Goal: Task Accomplishment & Management: Manage account settings

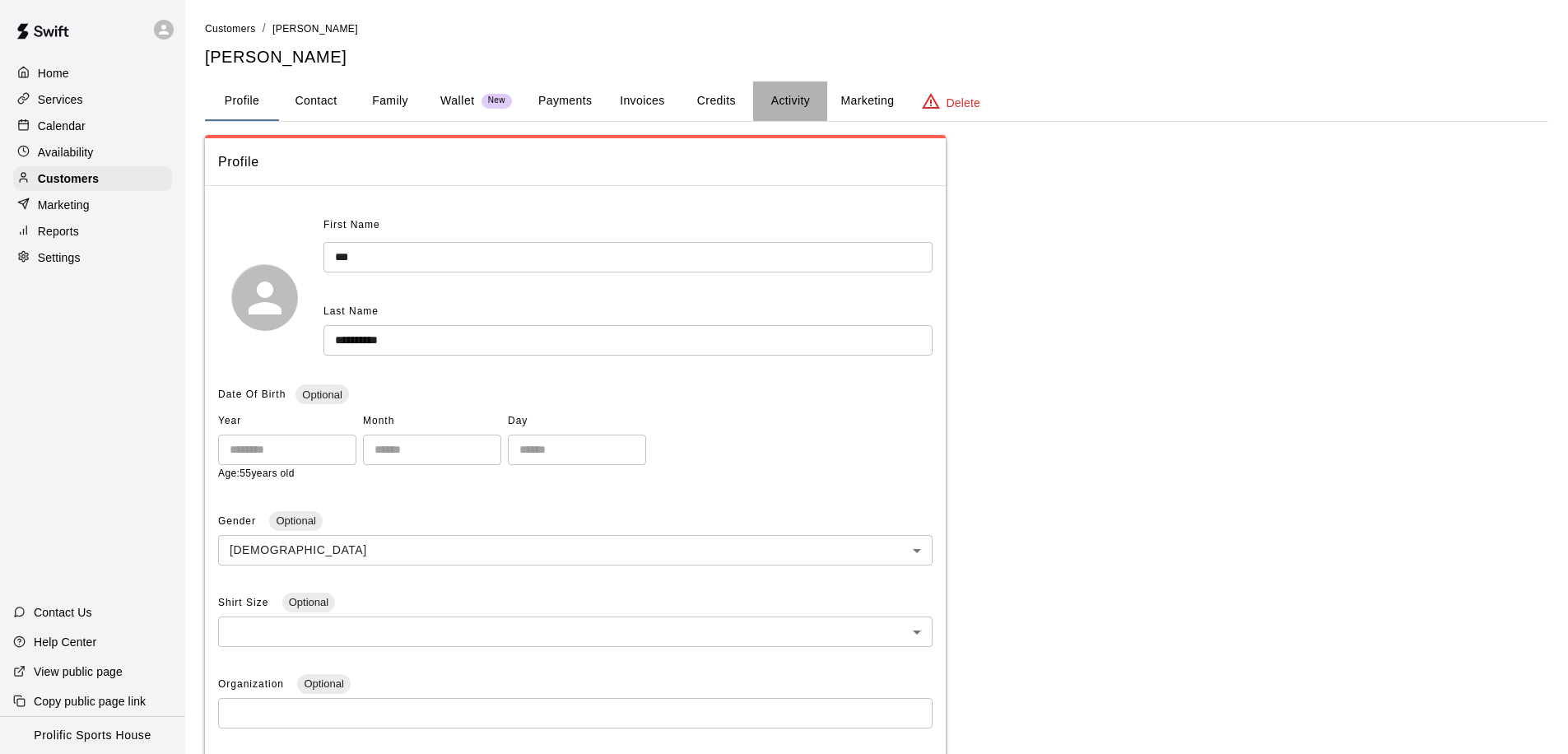
click at [779, 99] on button "Activity" at bounding box center [789, 100] width 74 height 39
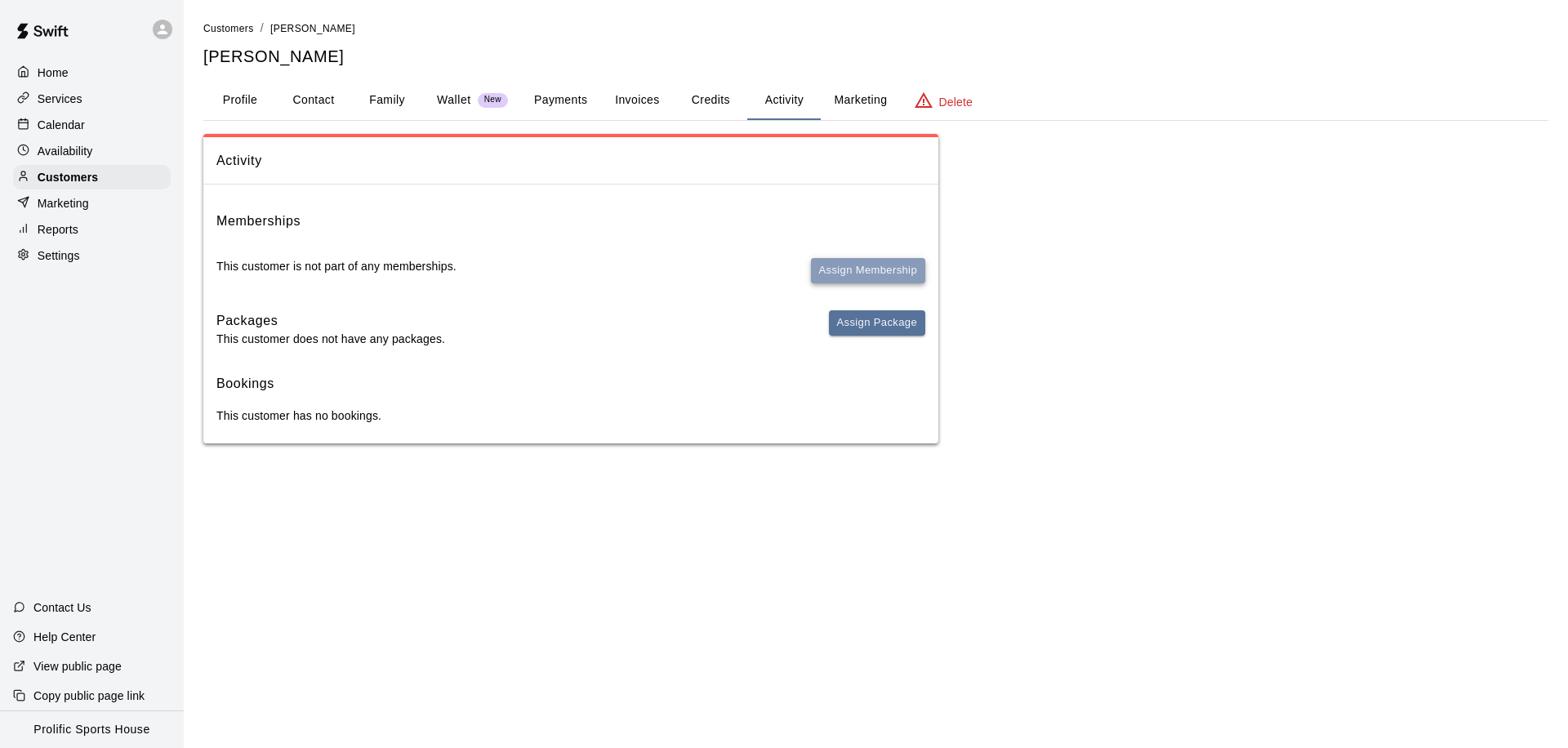
click at [818, 275] on button "Assign Membership" at bounding box center [868, 271] width 114 height 25
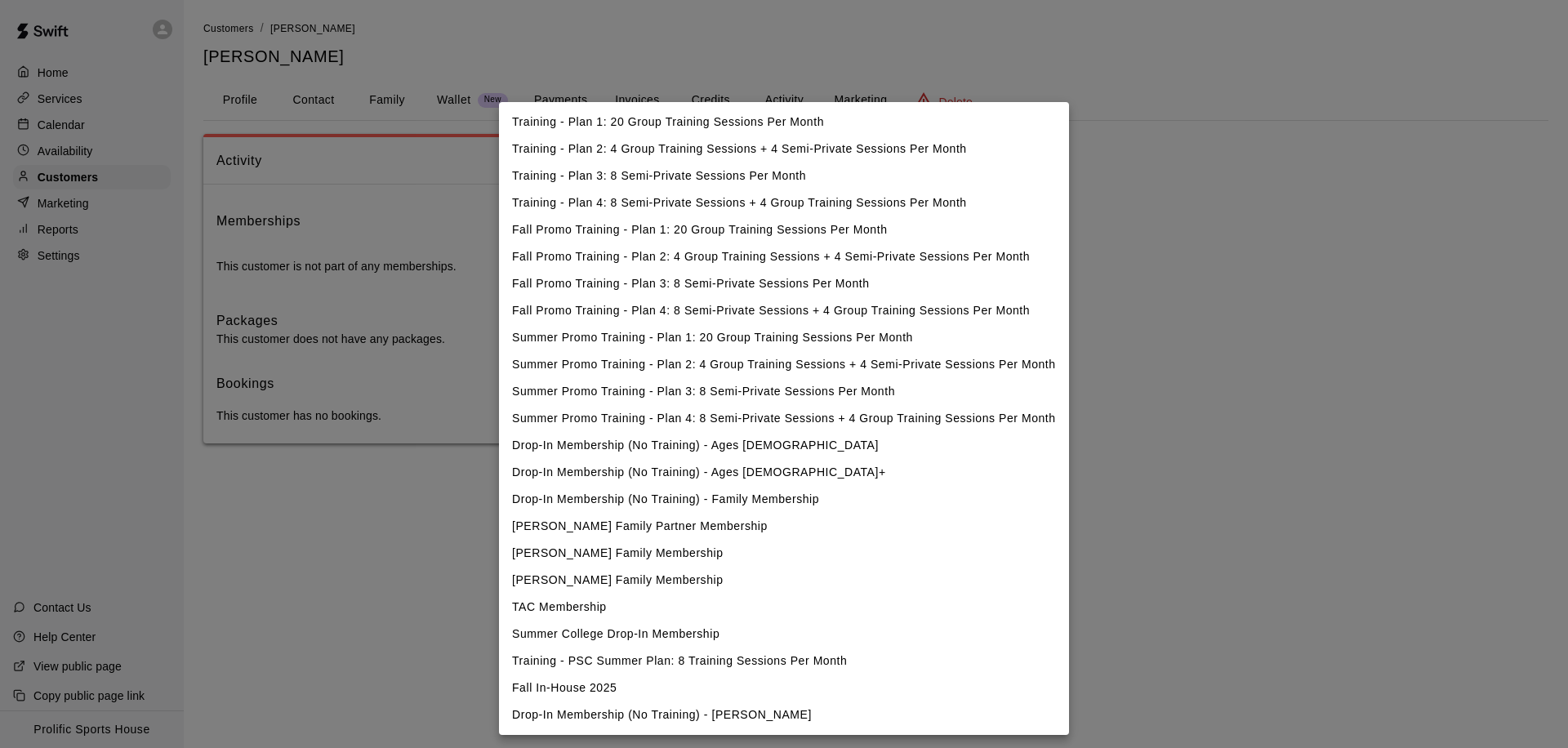
click at [738, 246] on body "Home Services Calendar Availability Customers Marketing Reports Settings Contac…" at bounding box center [784, 238] width 1568 height 476
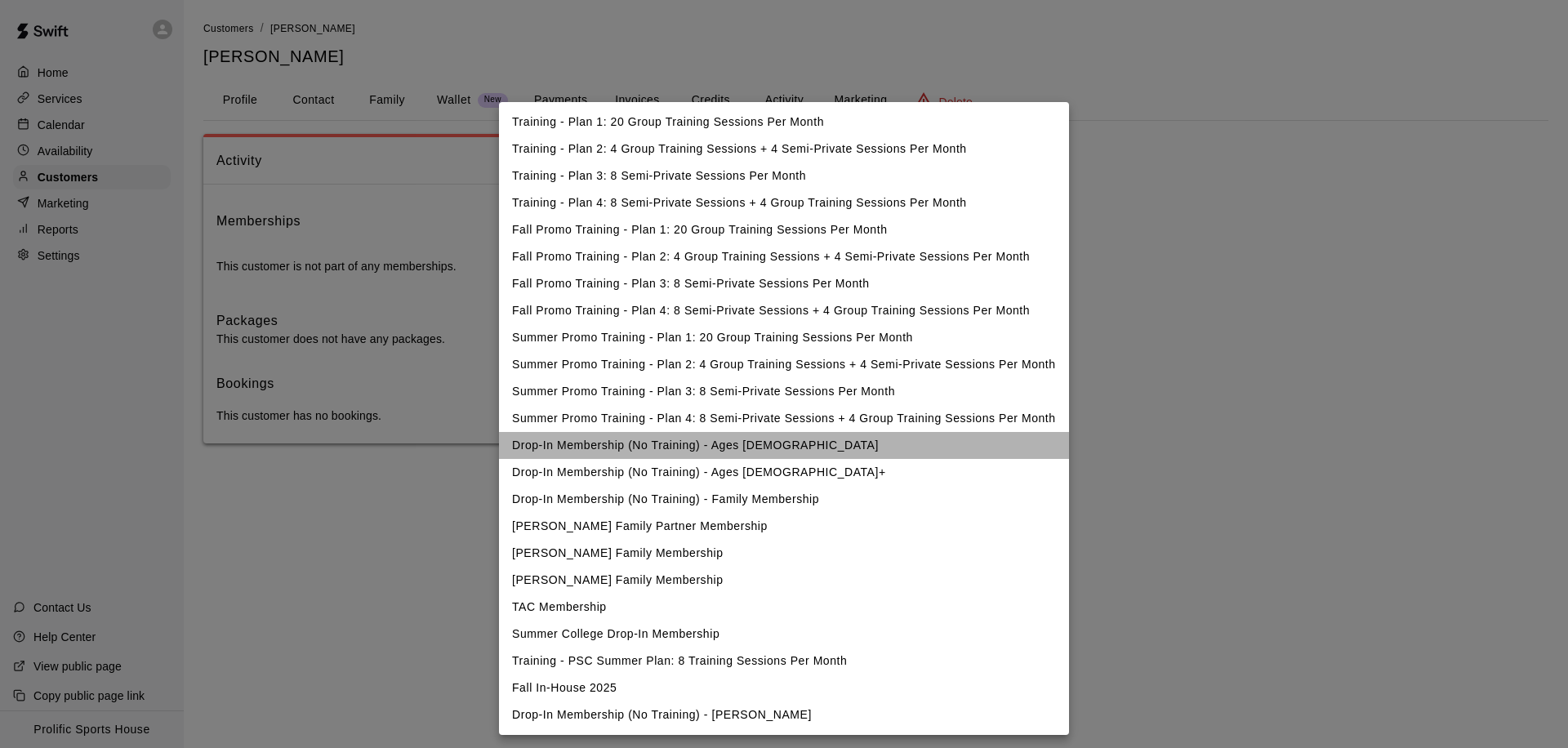
click at [693, 453] on li "Drop-In Membership (No Training) - Ages [DEMOGRAPHIC_DATA]" at bounding box center [784, 446] width 570 height 27
type input "**********"
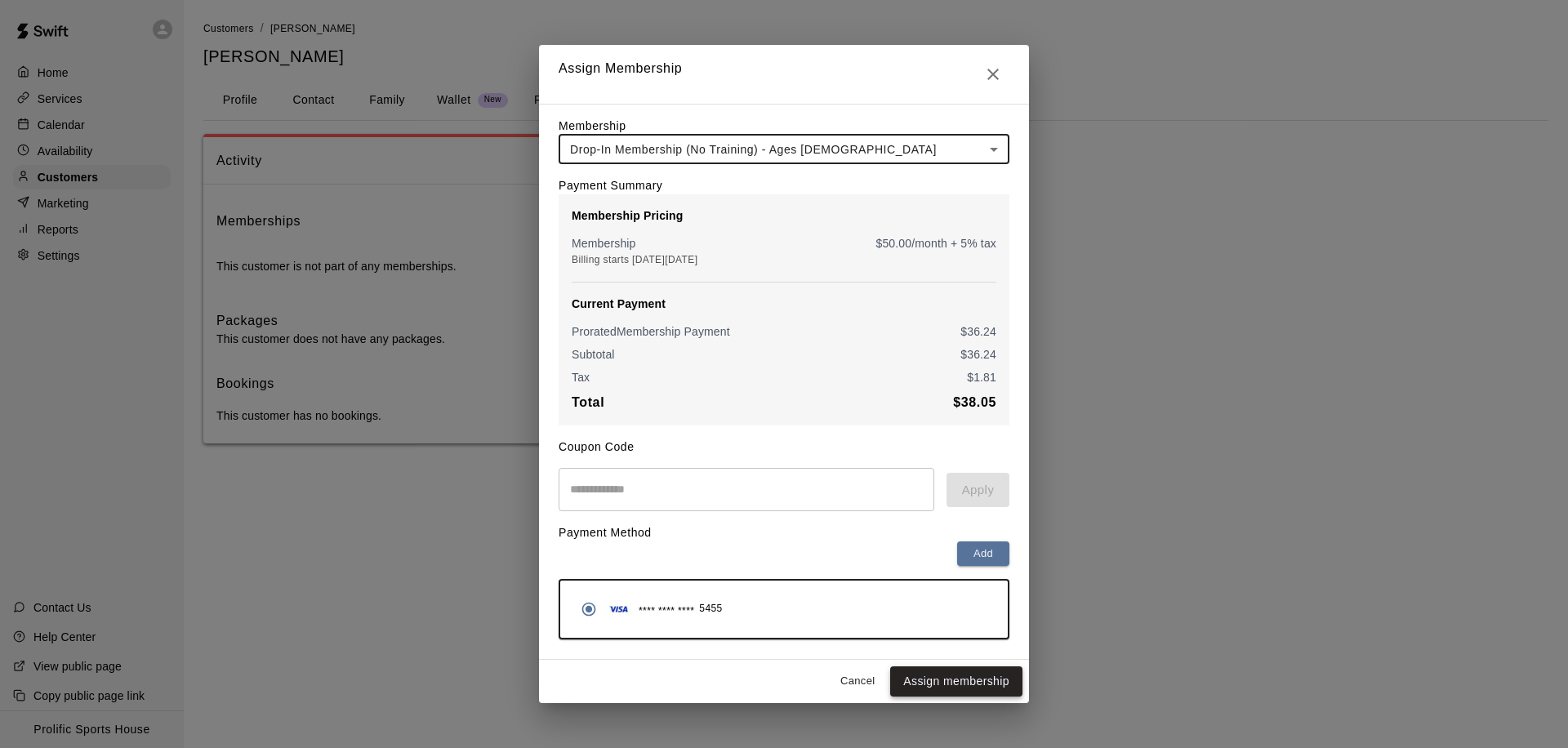
click at [961, 680] on button "Assign membership" at bounding box center [956, 681] width 132 height 30
click at [961, 680] on div "Cancel Assign membership" at bounding box center [783, 682] width 490 height 43
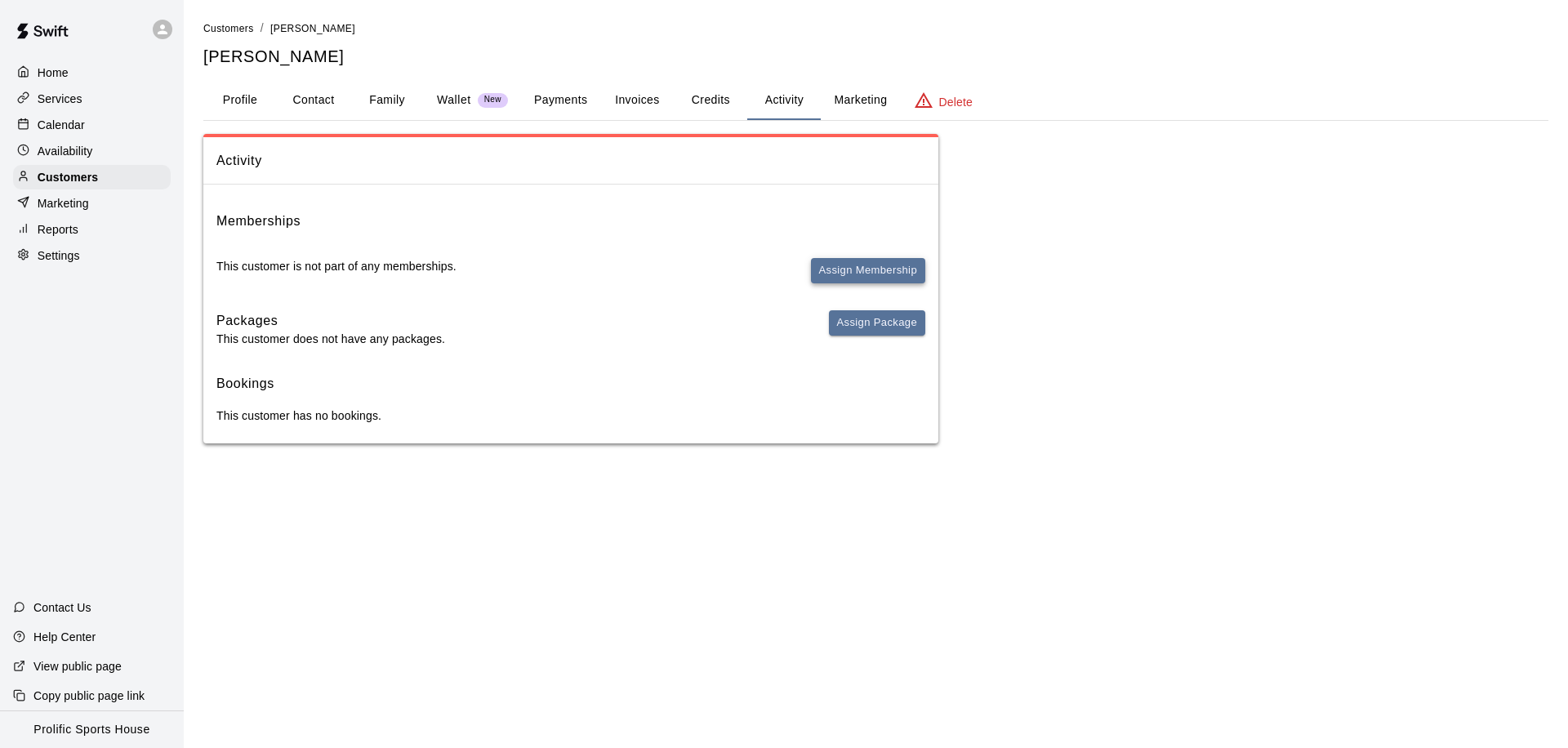
click at [827, 269] on button "Assign Membership" at bounding box center [868, 271] width 114 height 25
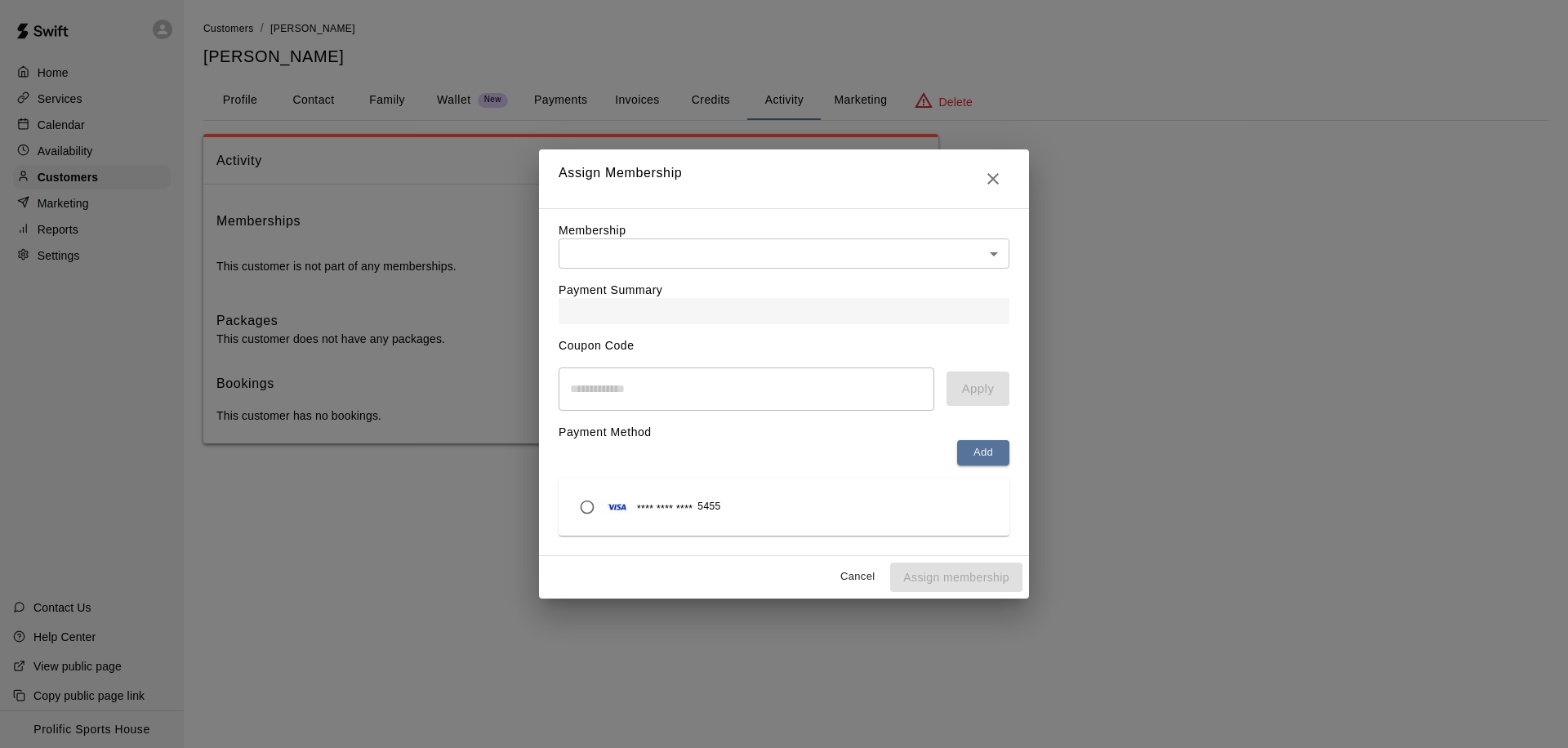
click at [618, 250] on body "Home Services Calendar Availability Customers Marketing Reports Settings Contac…" at bounding box center [784, 238] width 1568 height 476
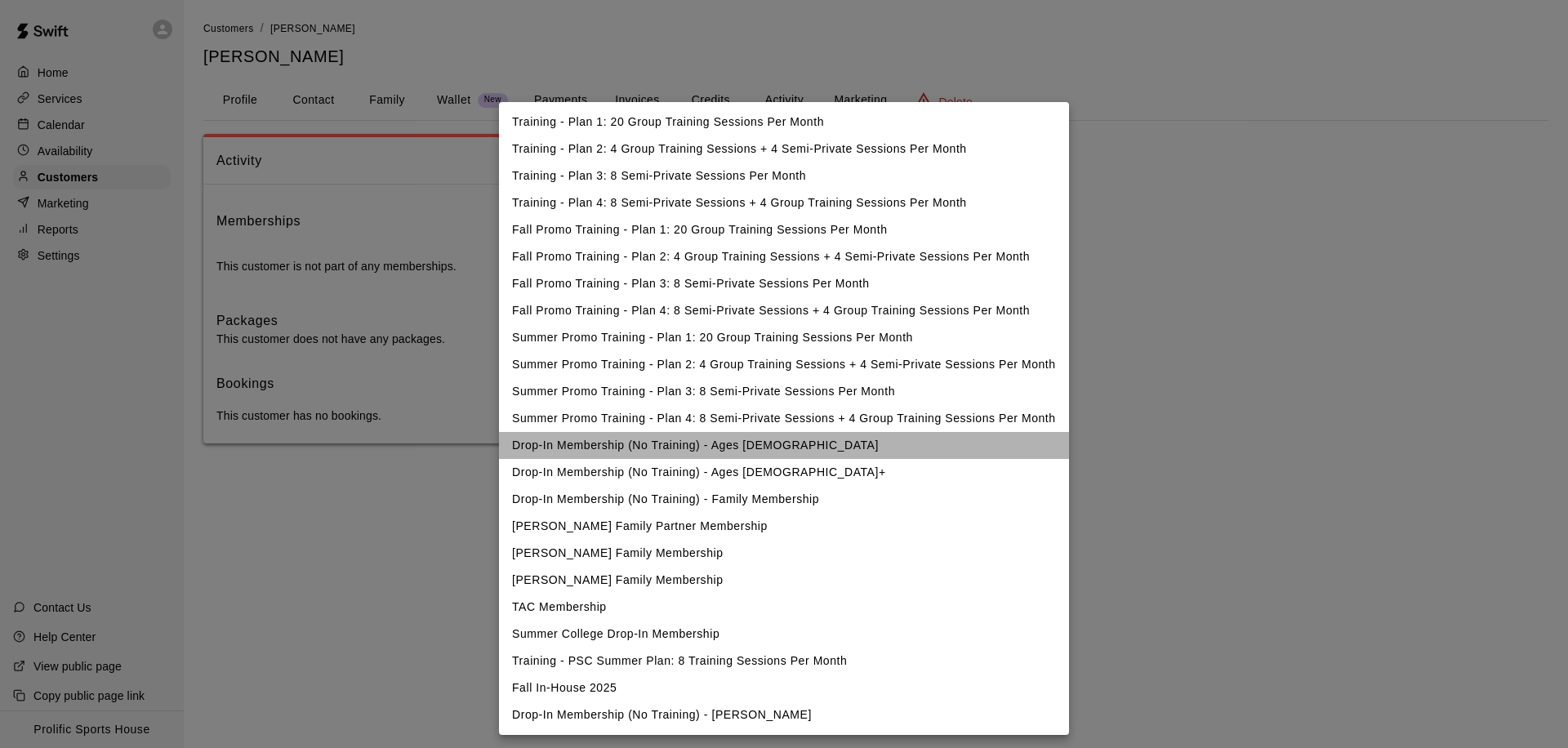
click at [605, 438] on li "Drop-In Membership (No Training) - Ages [DEMOGRAPHIC_DATA]" at bounding box center [784, 446] width 570 height 27
type input "**********"
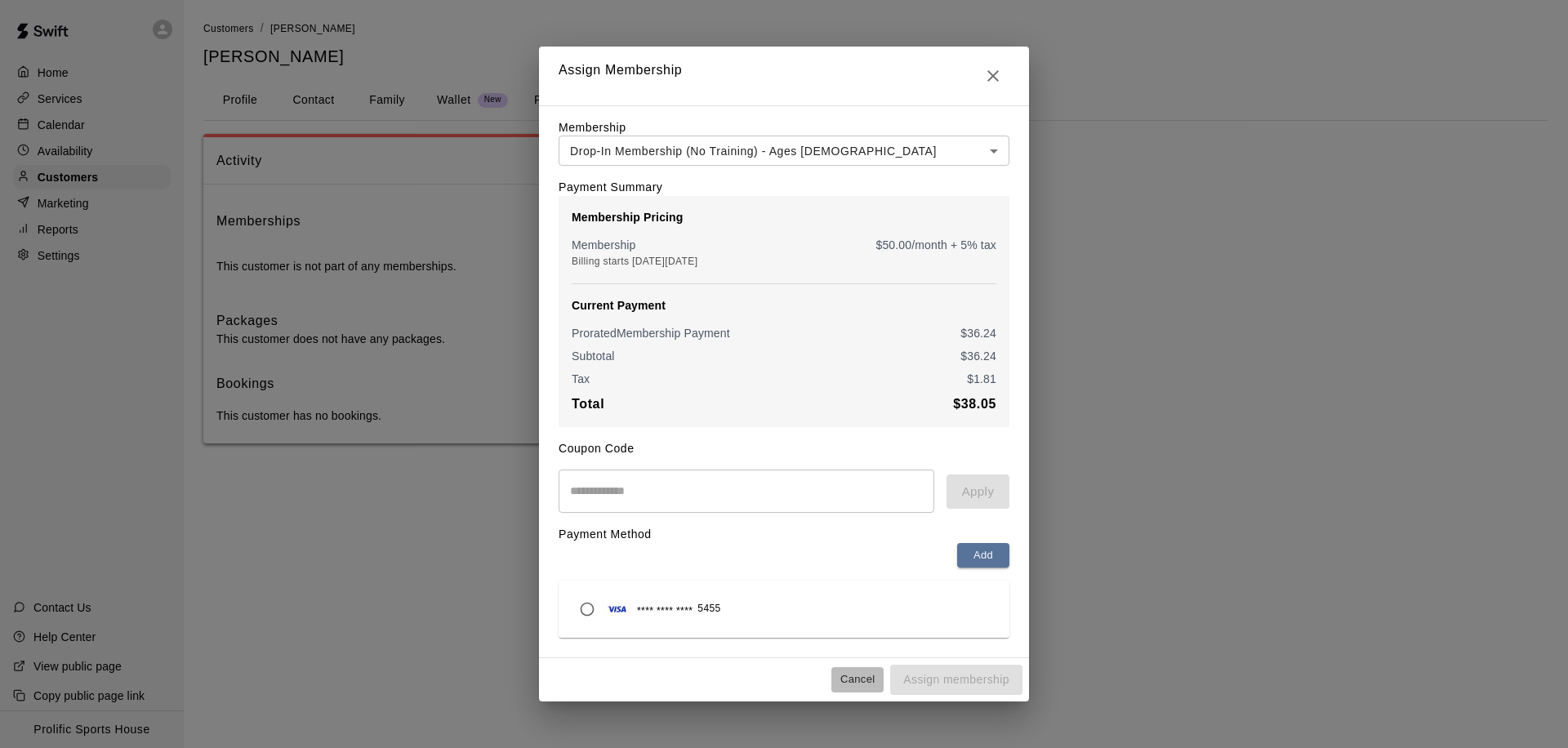
click at [850, 686] on button "Cancel" at bounding box center [857, 680] width 53 height 25
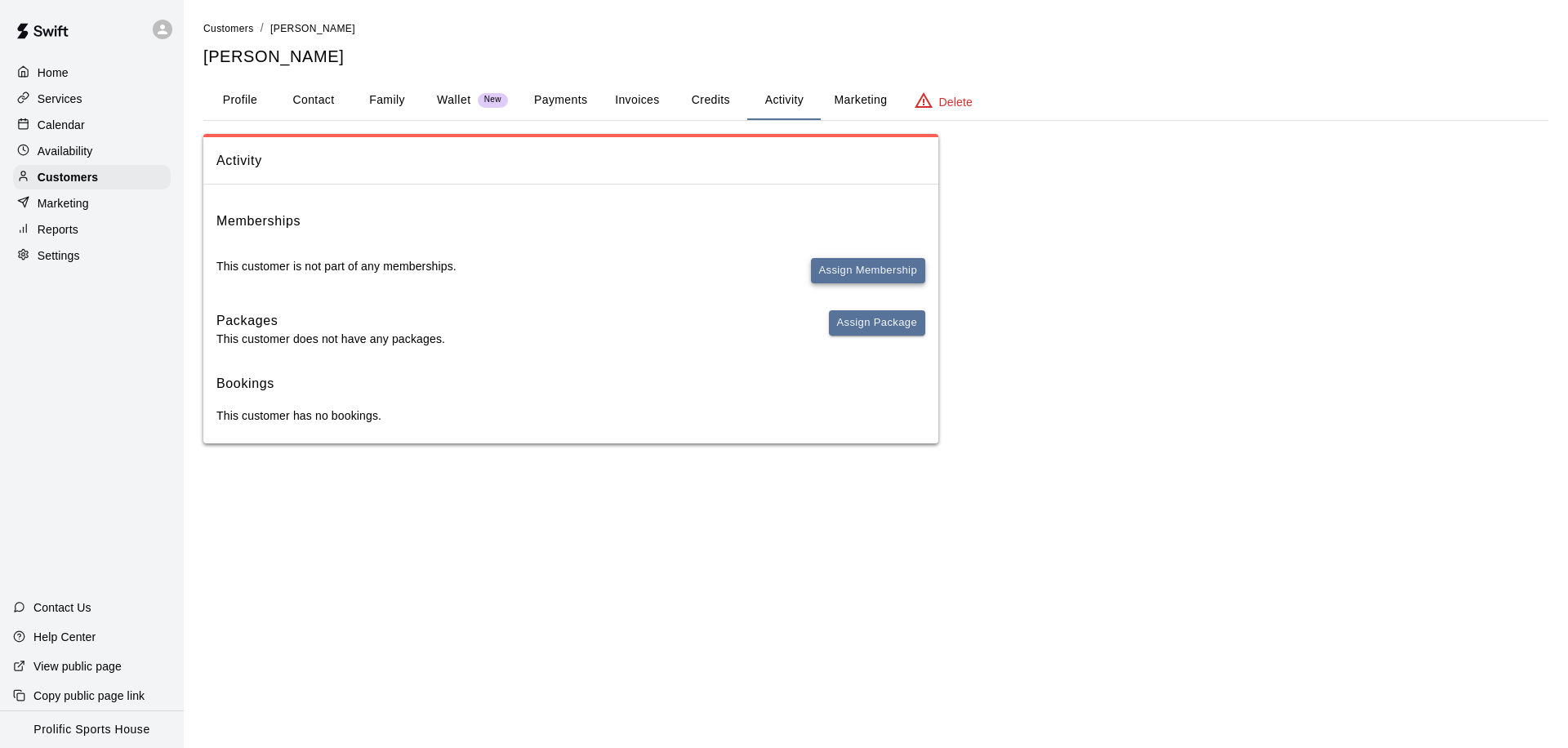
click at [846, 271] on button "Assign Membership" at bounding box center [868, 271] width 114 height 25
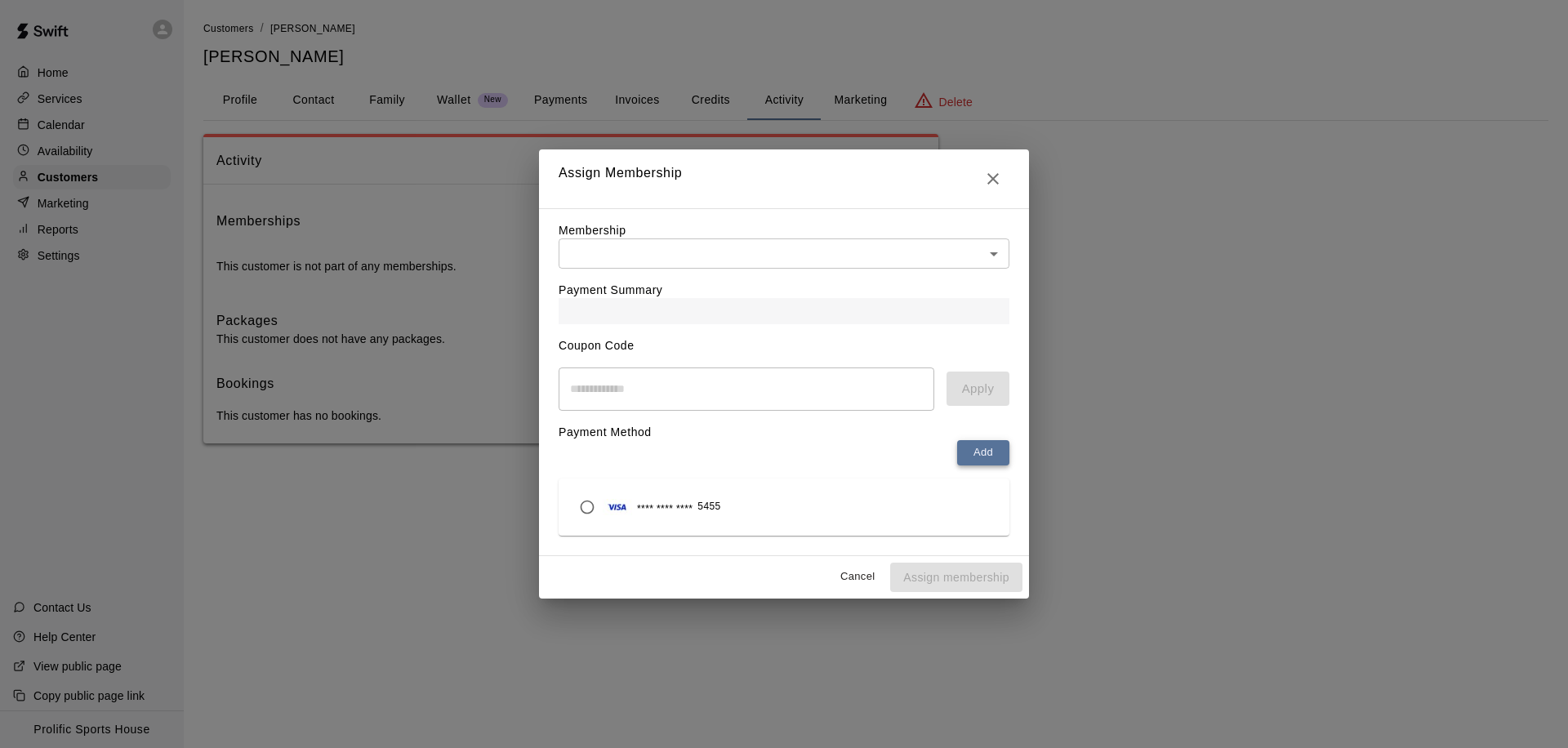
click at [960, 455] on button "Add" at bounding box center [983, 453] width 53 height 25
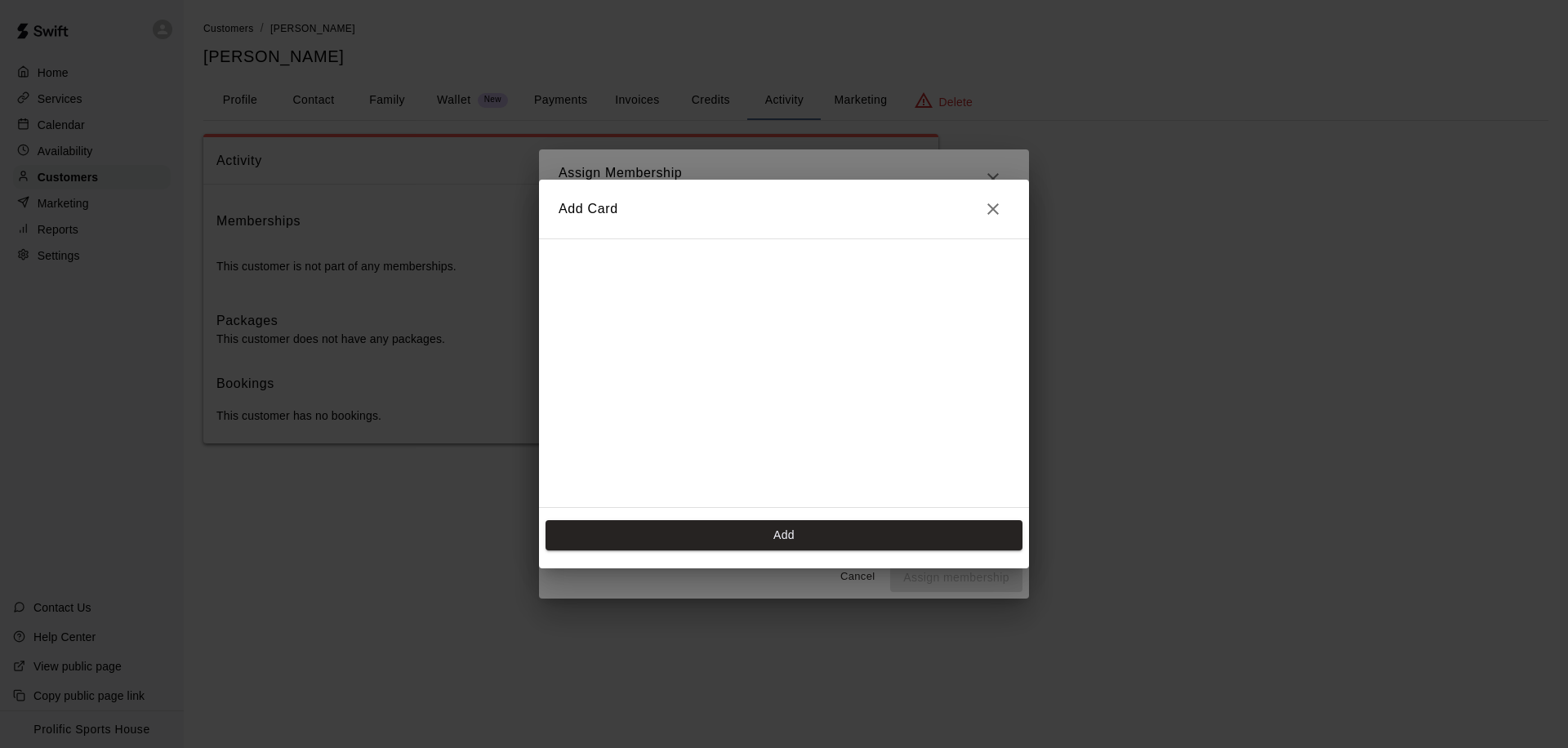
scroll to position [82, 0]
click at [781, 542] on button "Add" at bounding box center [784, 535] width 477 height 30
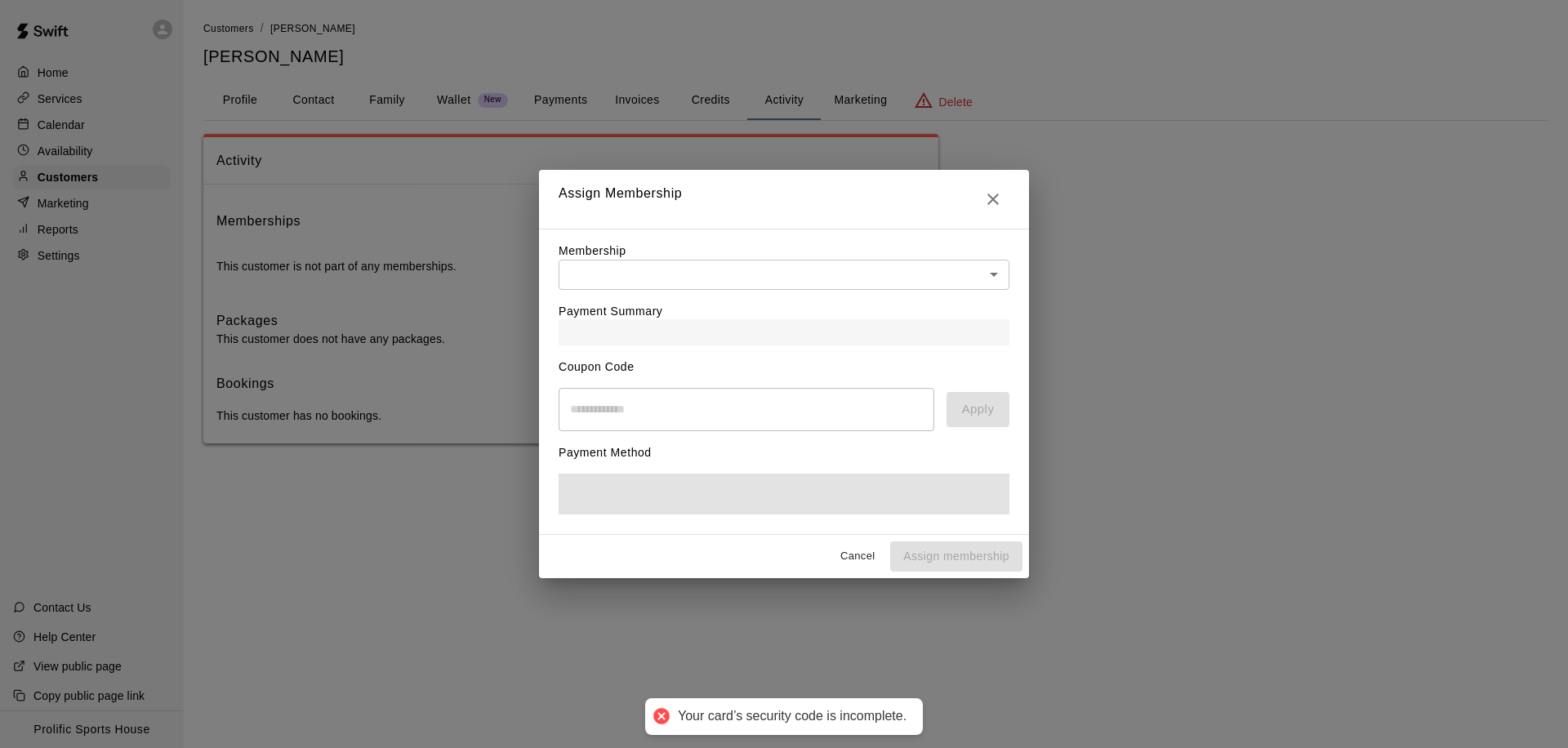
scroll to position [0, 0]
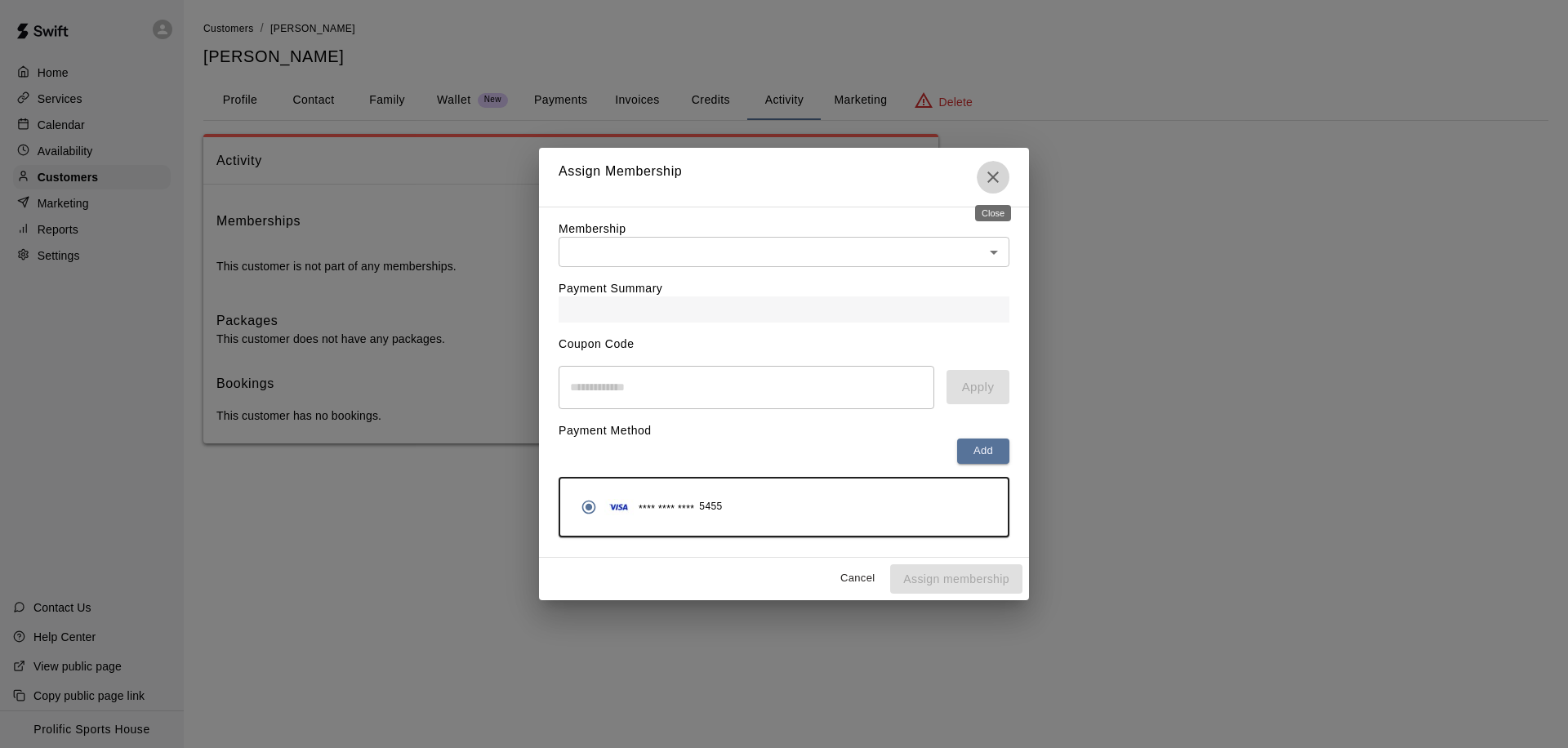
click at [985, 187] on icon "Close" at bounding box center [993, 177] width 20 height 20
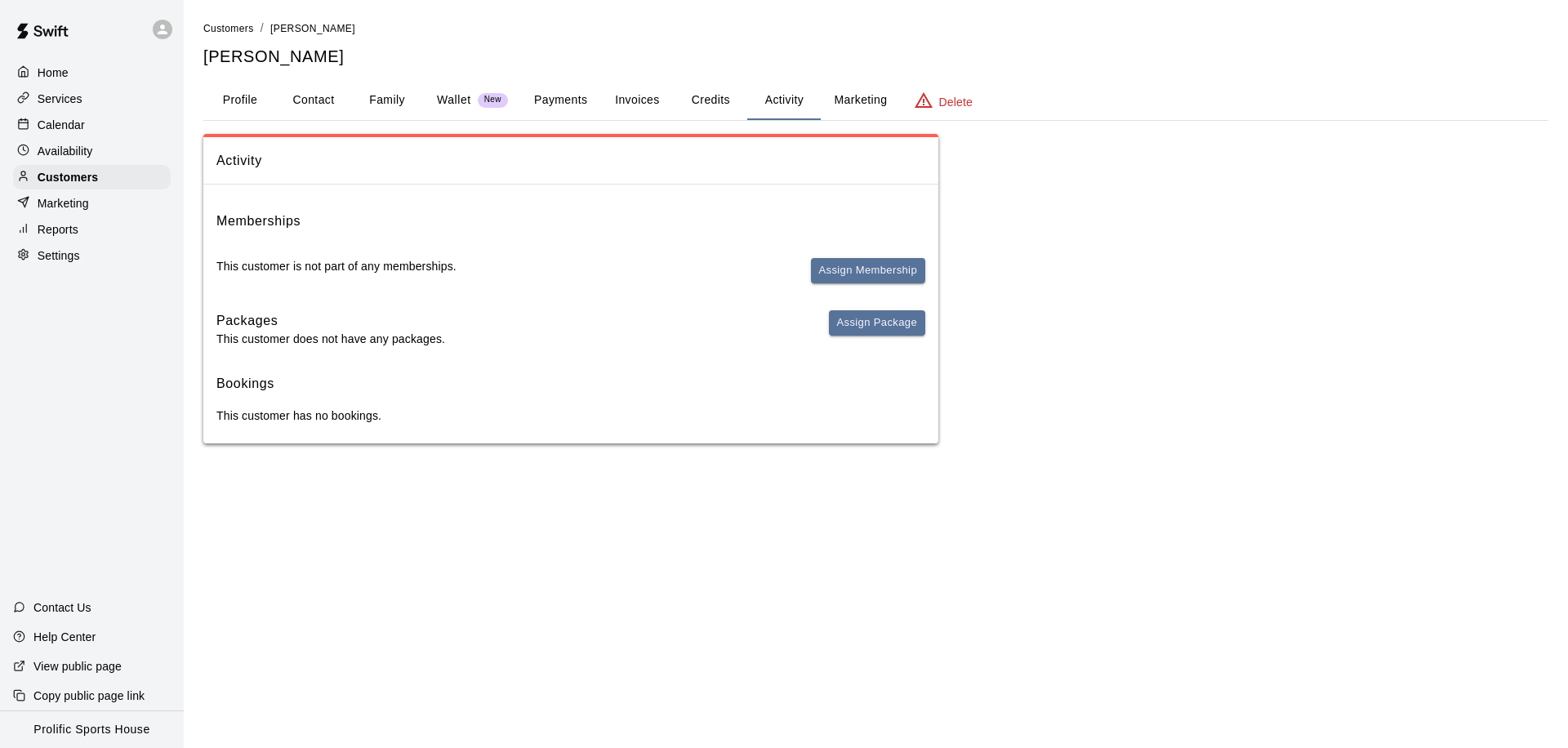
click at [577, 104] on button "Payments" at bounding box center [561, 100] width 80 height 39
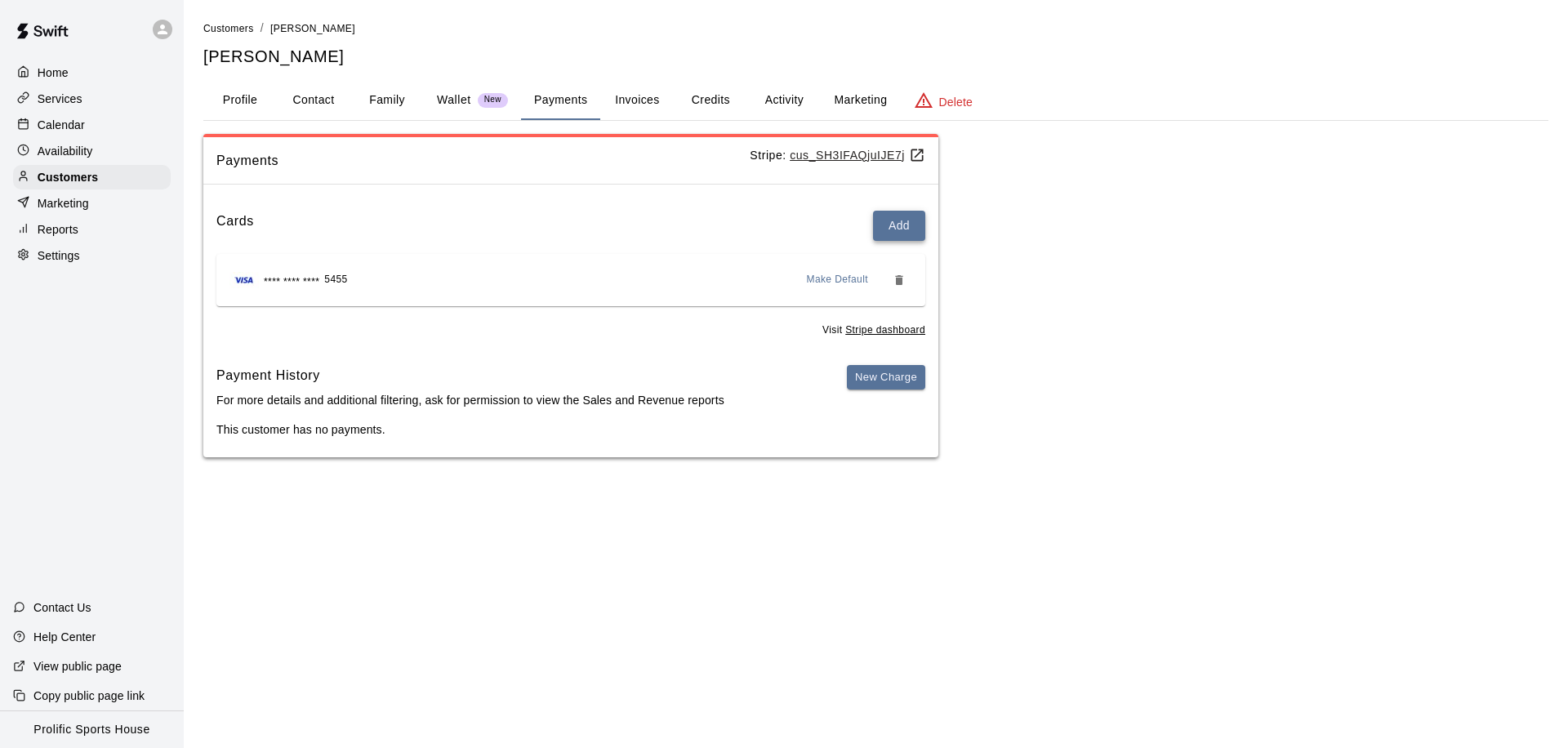
click at [894, 219] on button "Add" at bounding box center [899, 225] width 53 height 30
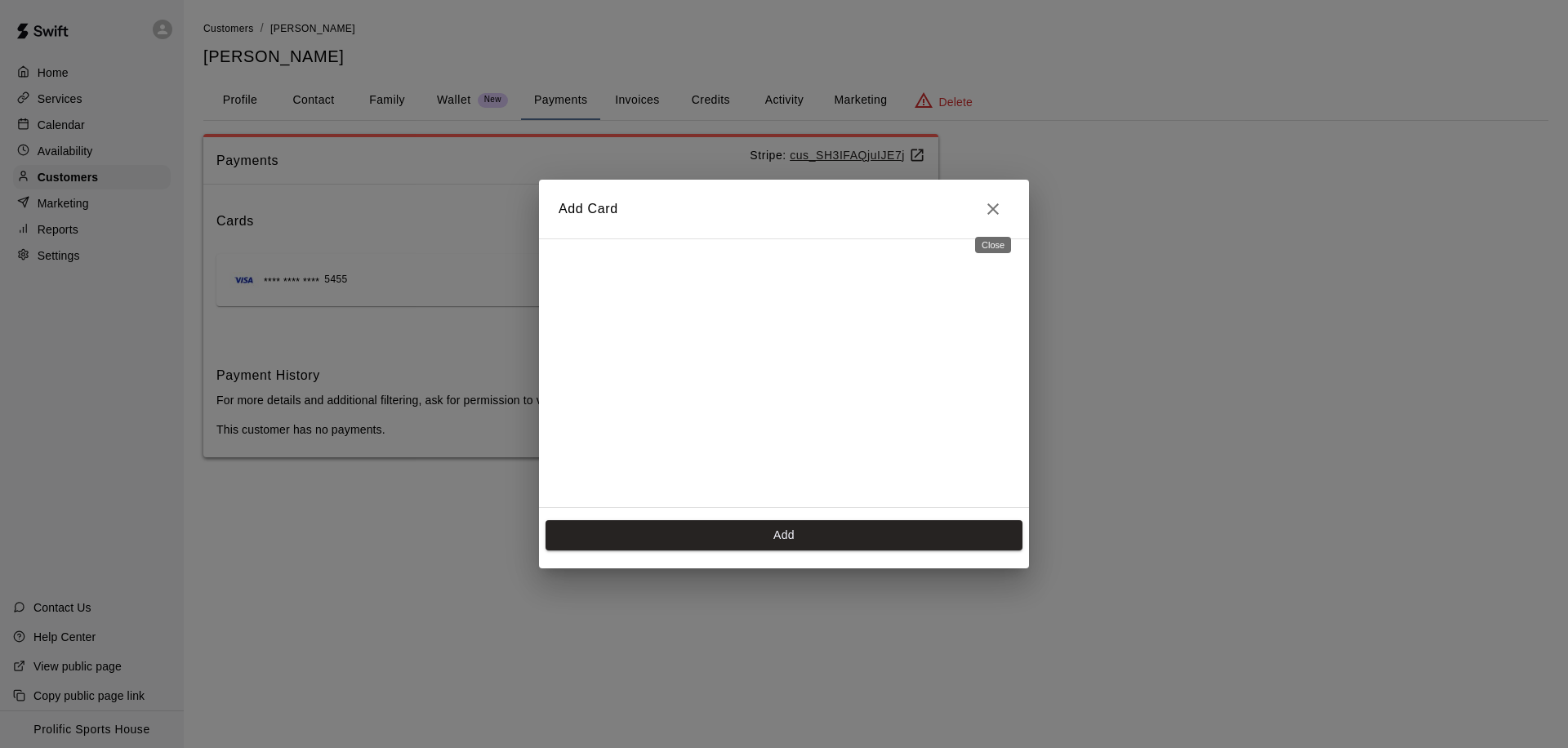
click at [995, 215] on icon "Close" at bounding box center [993, 209] width 20 height 20
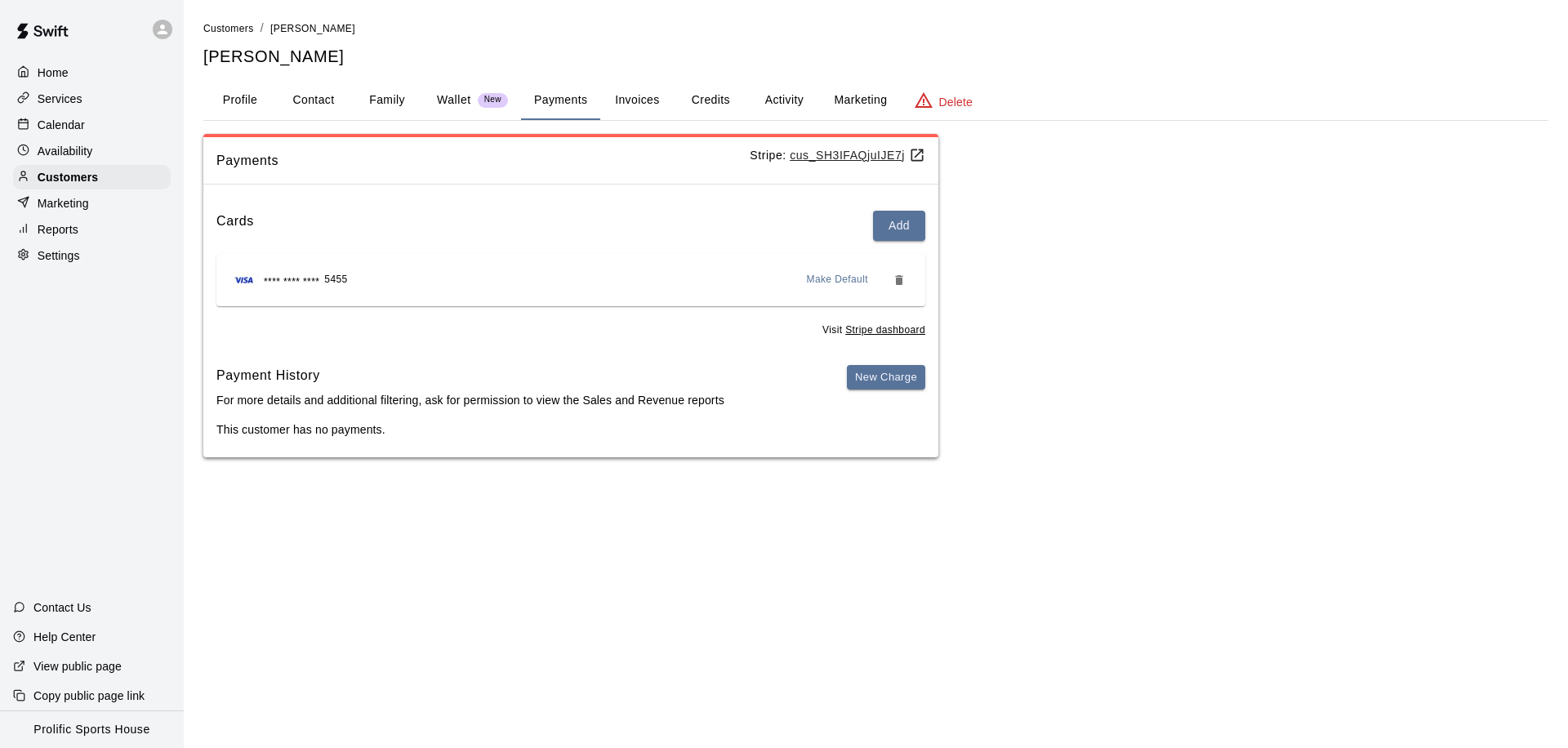
click at [795, 97] on button "Activity" at bounding box center [783, 100] width 73 height 39
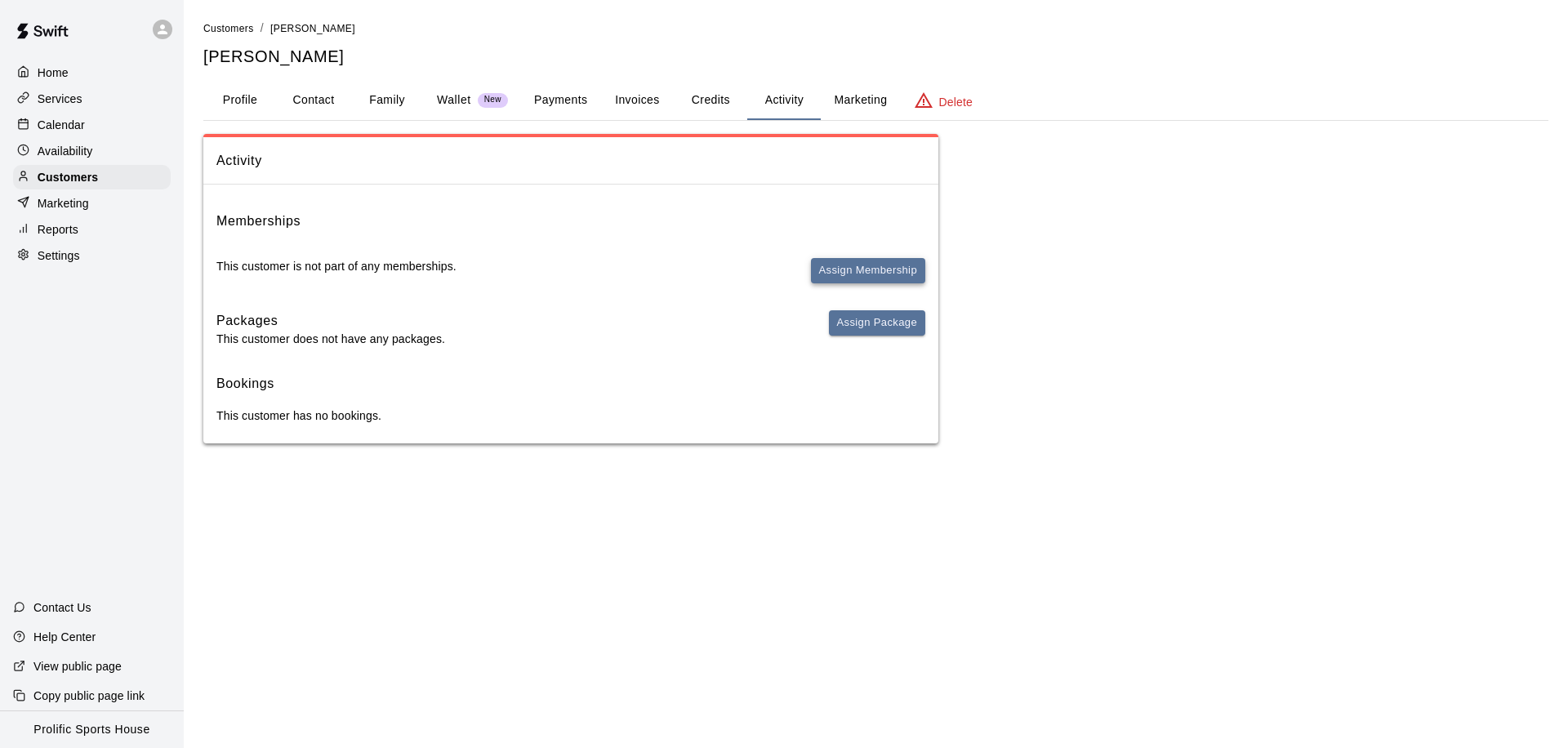
click at [863, 278] on button "Assign Membership" at bounding box center [868, 271] width 114 height 25
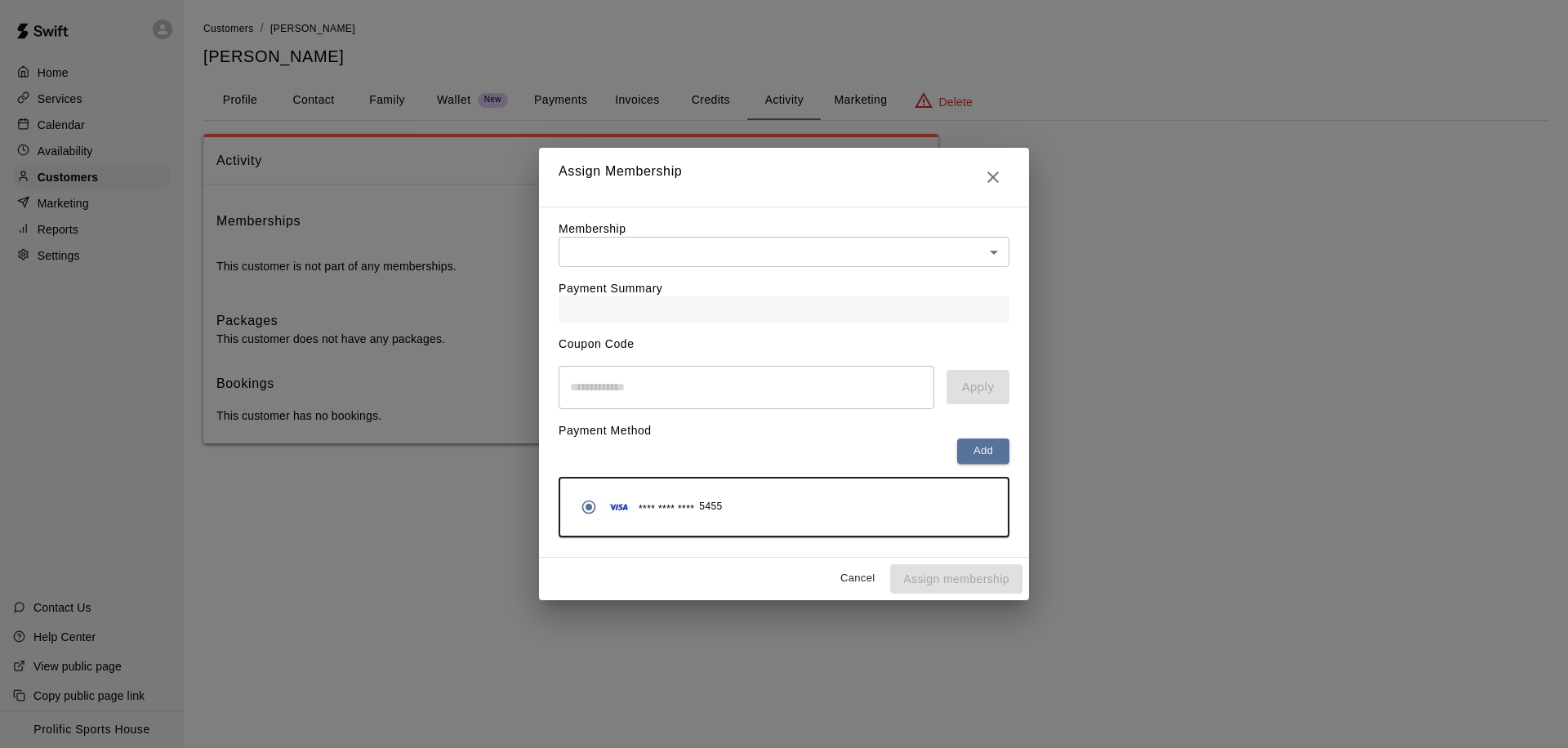
click at [843, 271] on div "Payment Summary" at bounding box center [784, 294] width 451 height 55
click at [783, 260] on body "Home Services Calendar Availability Customers Marketing Reports Settings Contac…" at bounding box center [784, 238] width 1568 height 476
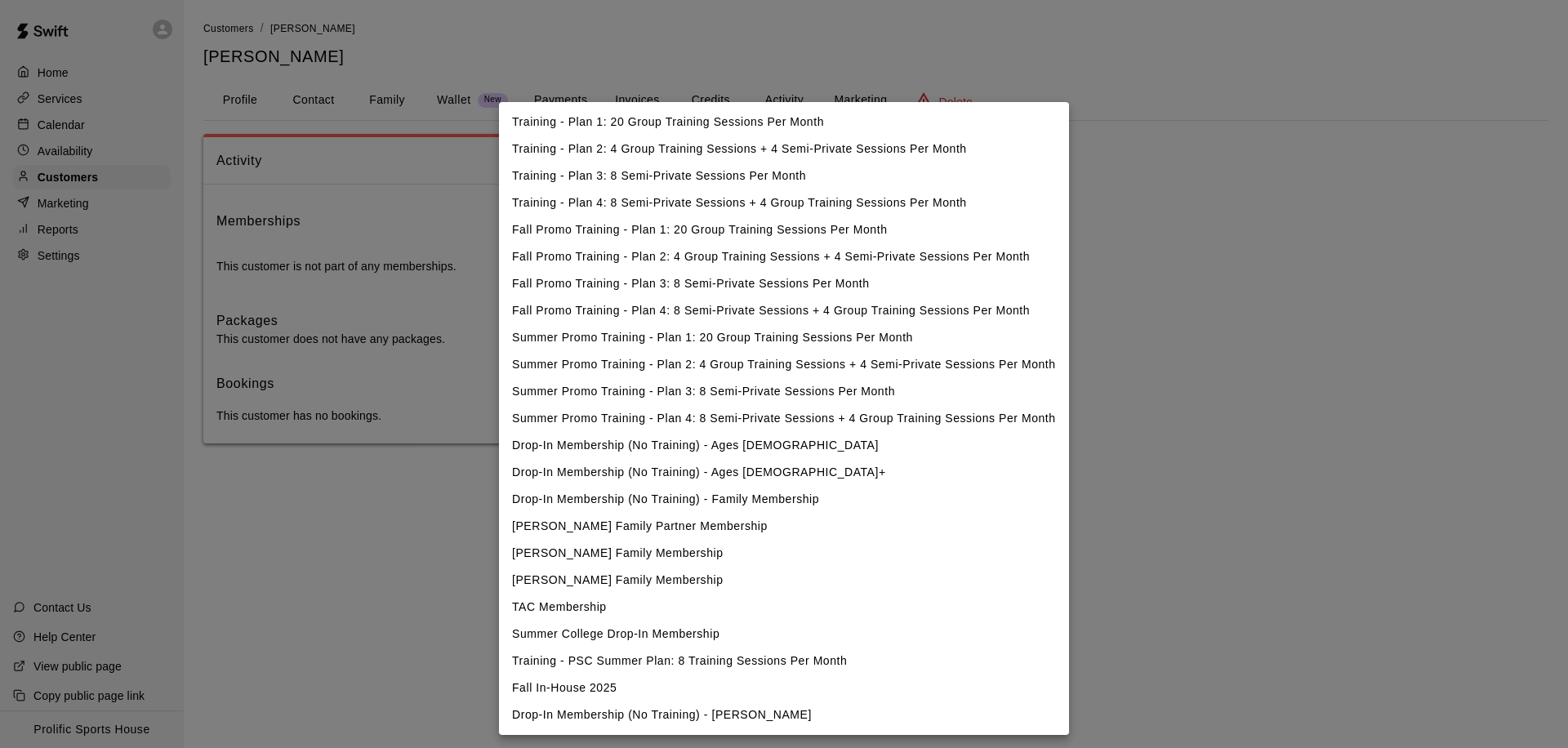
click at [730, 451] on li "Drop-In Membership (No Training) - Ages [DEMOGRAPHIC_DATA]" at bounding box center [784, 446] width 570 height 27
type input "**********"
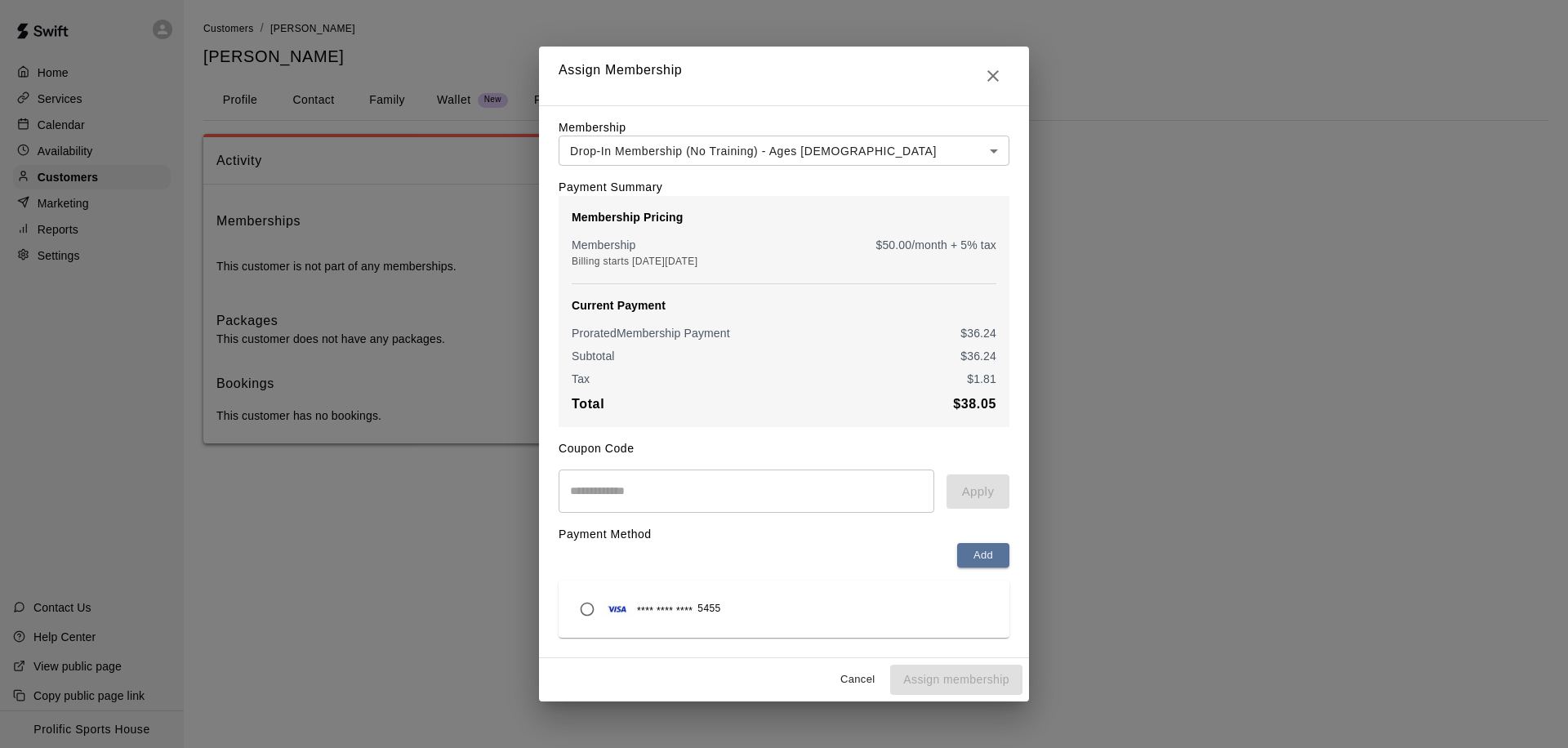
click at [837, 481] on input "text" at bounding box center [746, 492] width 376 height 43
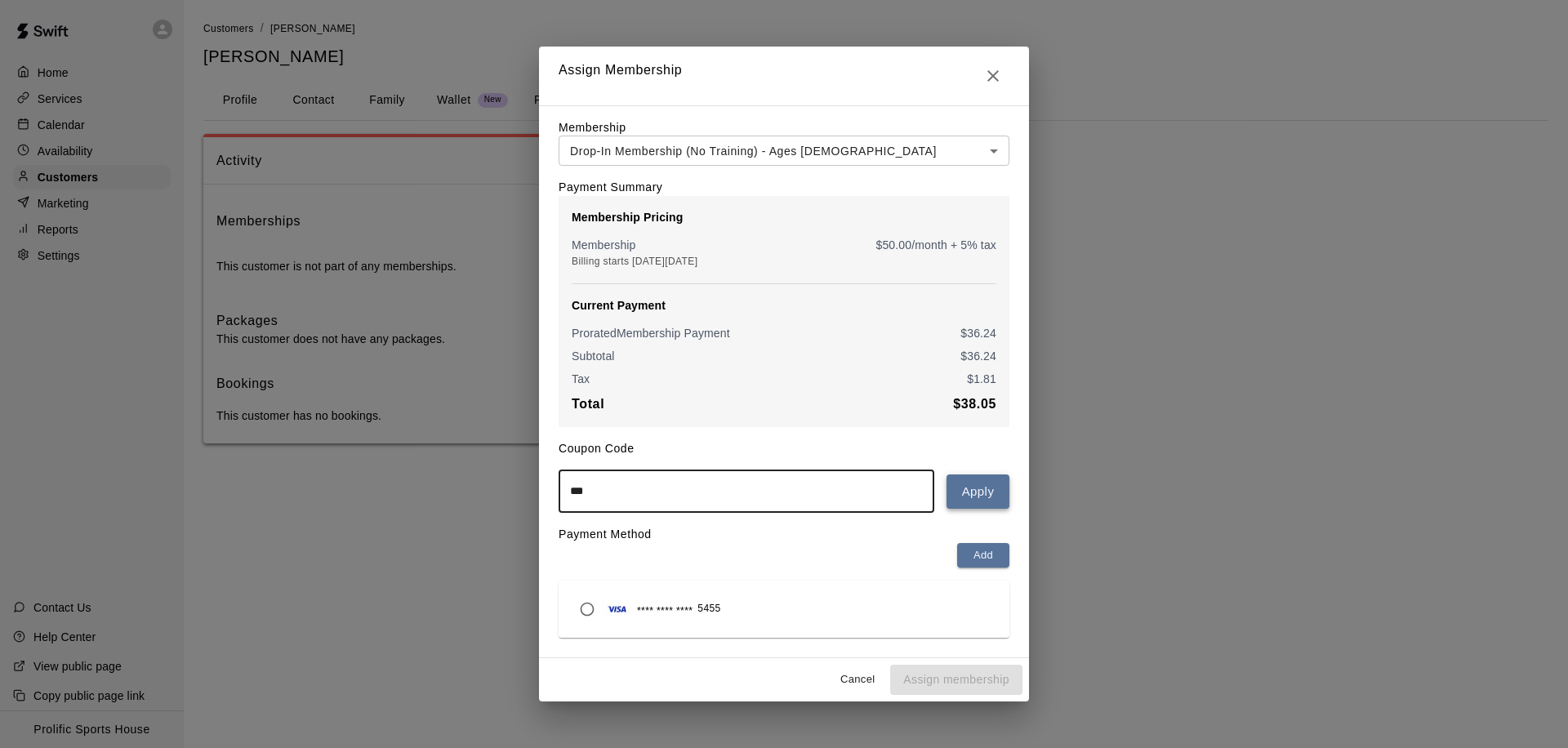
type input "***"
click at [982, 496] on button "Apply" at bounding box center [978, 492] width 62 height 34
drag, startPoint x: 612, startPoint y: 502, endPoint x: 522, endPoint y: 490, distance: 90.8
click at [522, 490] on div "**********" at bounding box center [784, 374] width 1568 height 748
click at [980, 555] on button "Add" at bounding box center [983, 556] width 53 height 25
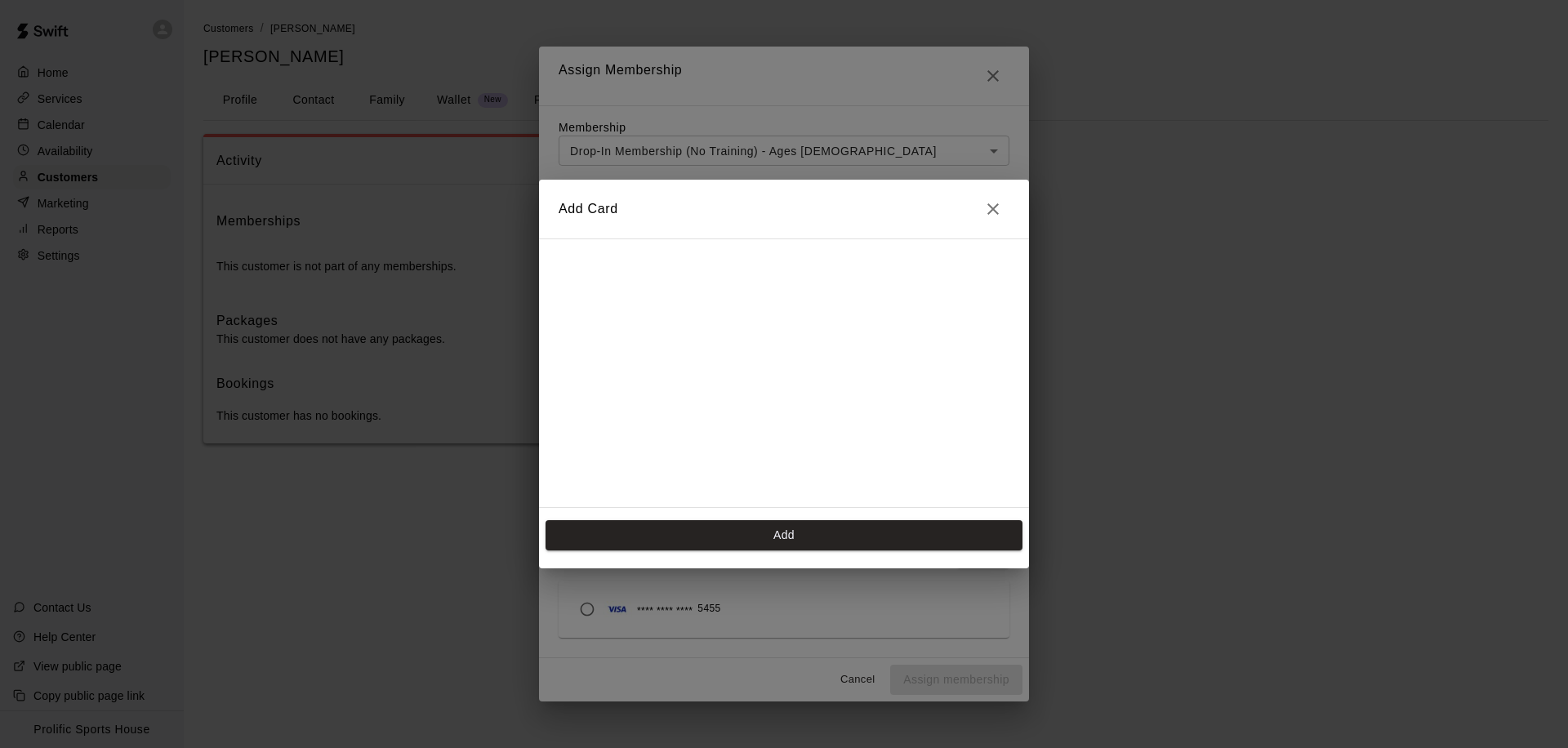
scroll to position [85, 0]
click at [992, 206] on icon "Close" at bounding box center [993, 209] width 20 height 20
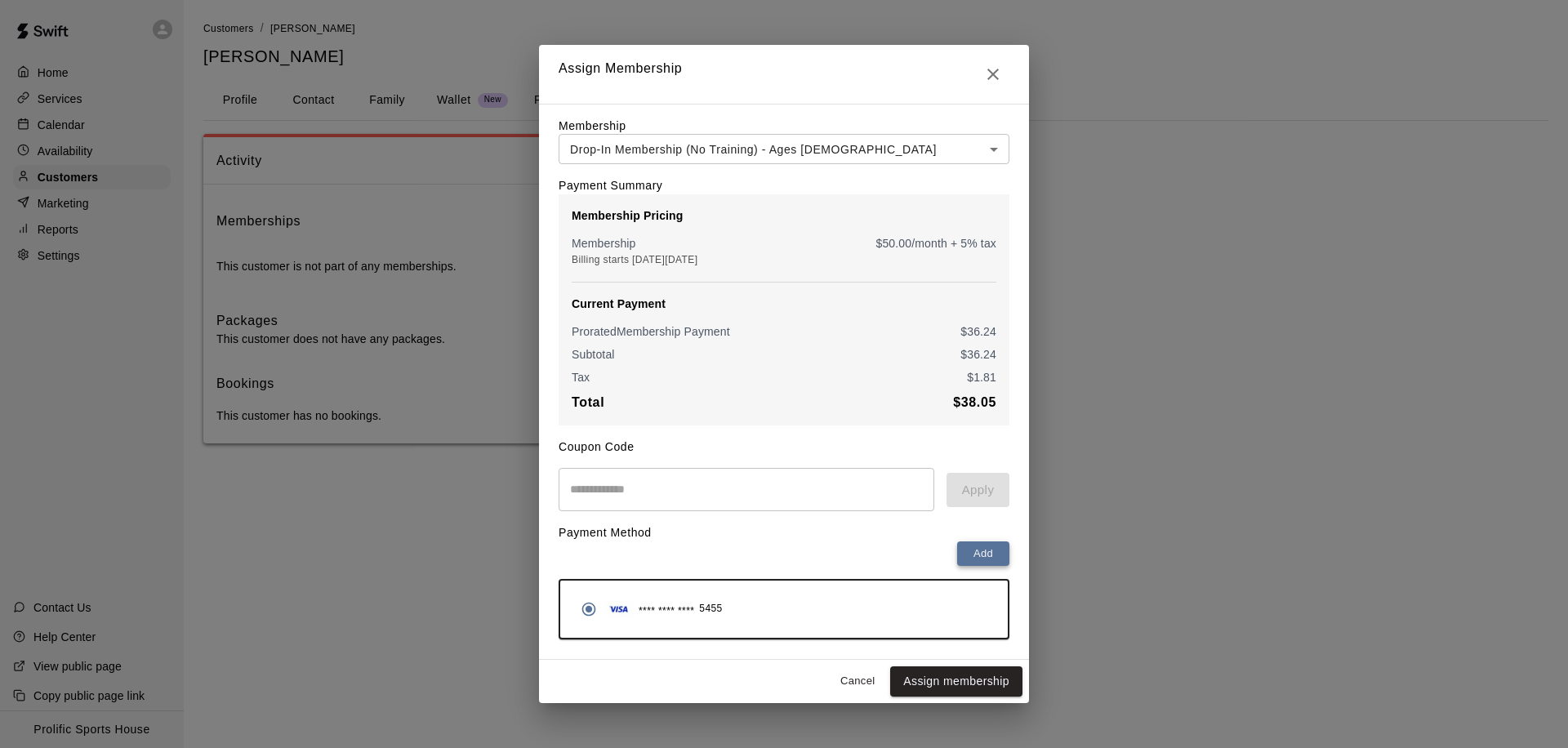
click at [984, 563] on button "Add" at bounding box center [983, 554] width 53 height 25
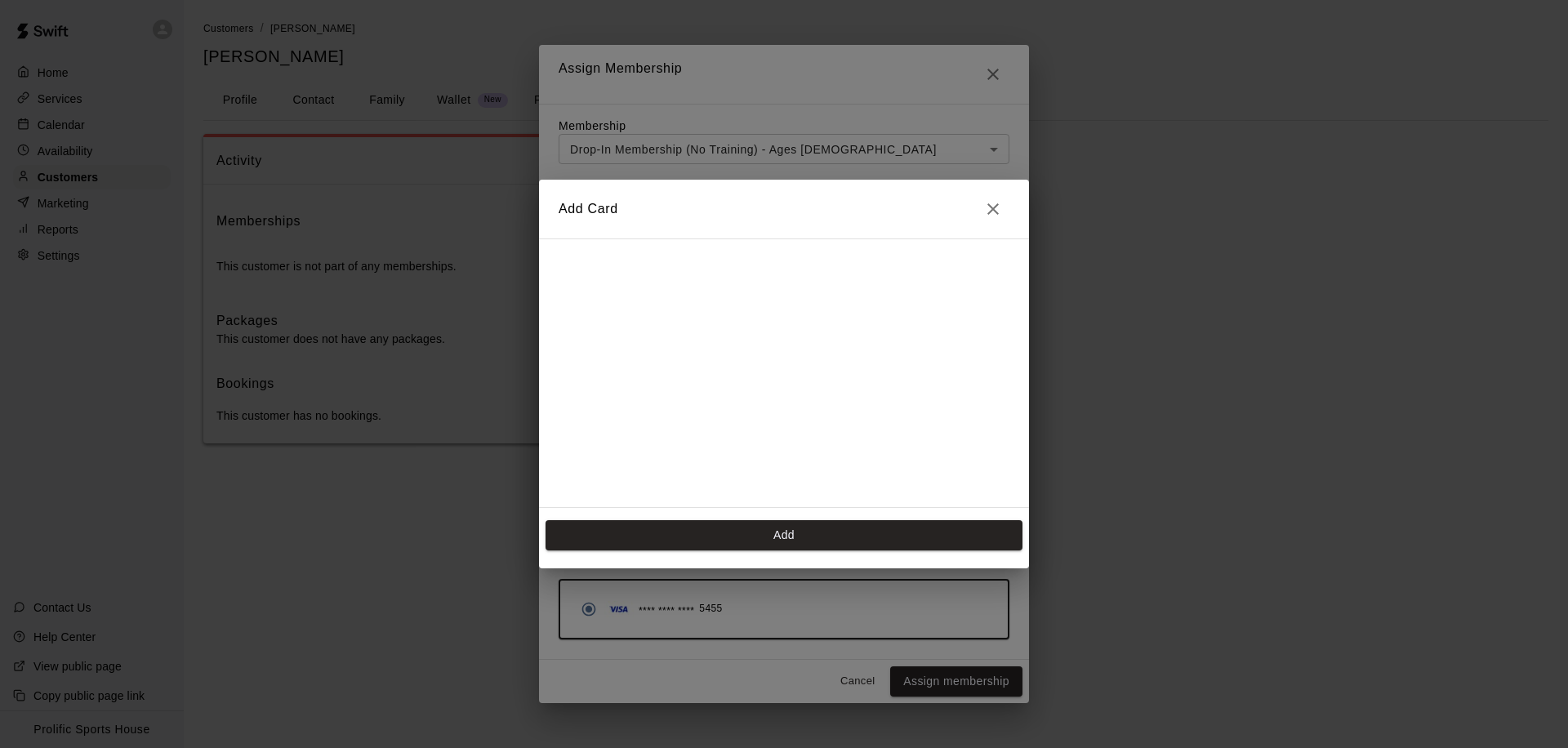
scroll to position [327, 0]
click at [733, 539] on button "Add" at bounding box center [784, 535] width 477 height 30
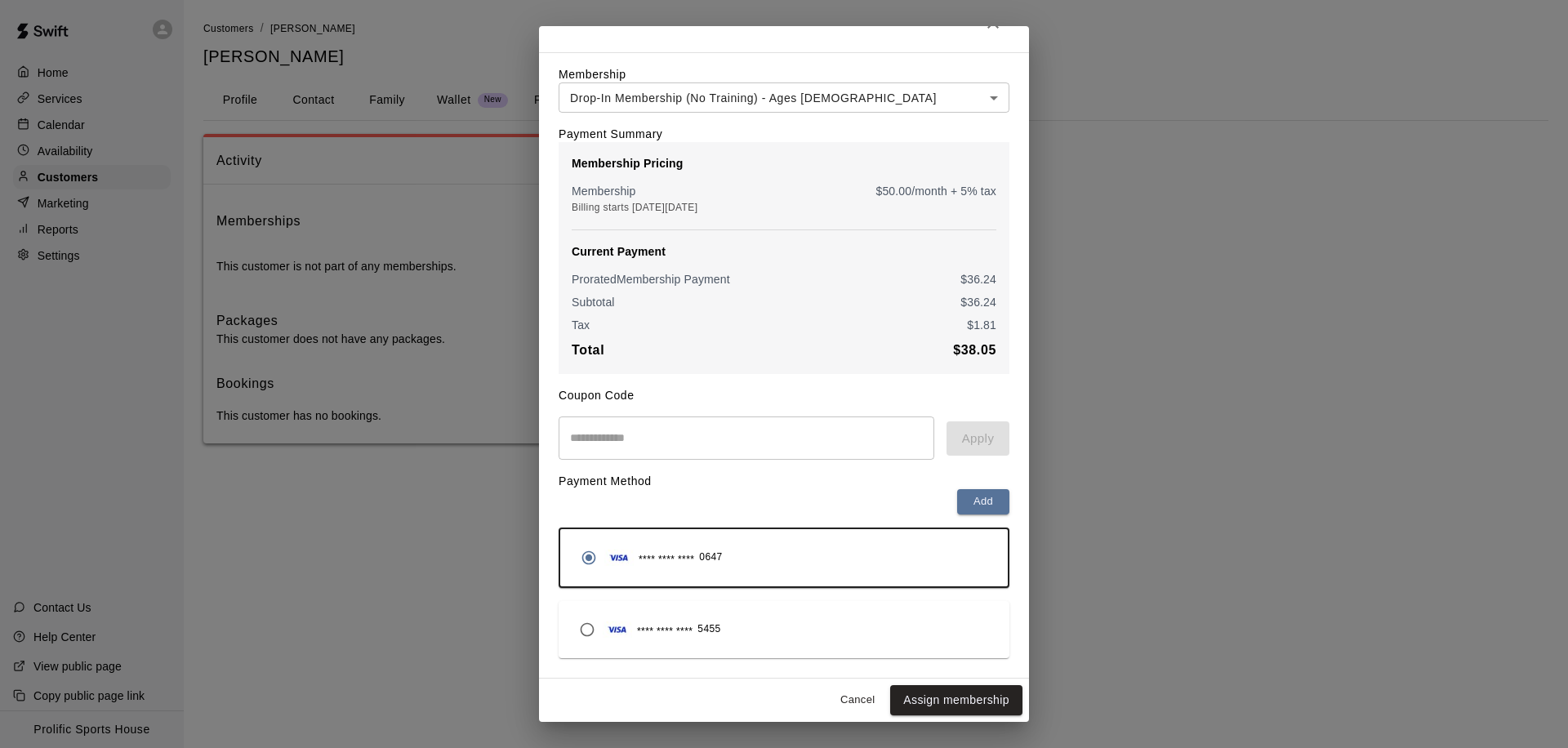
scroll to position [34, 0]
click at [902, 706] on button "Assign membership" at bounding box center [956, 700] width 132 height 30
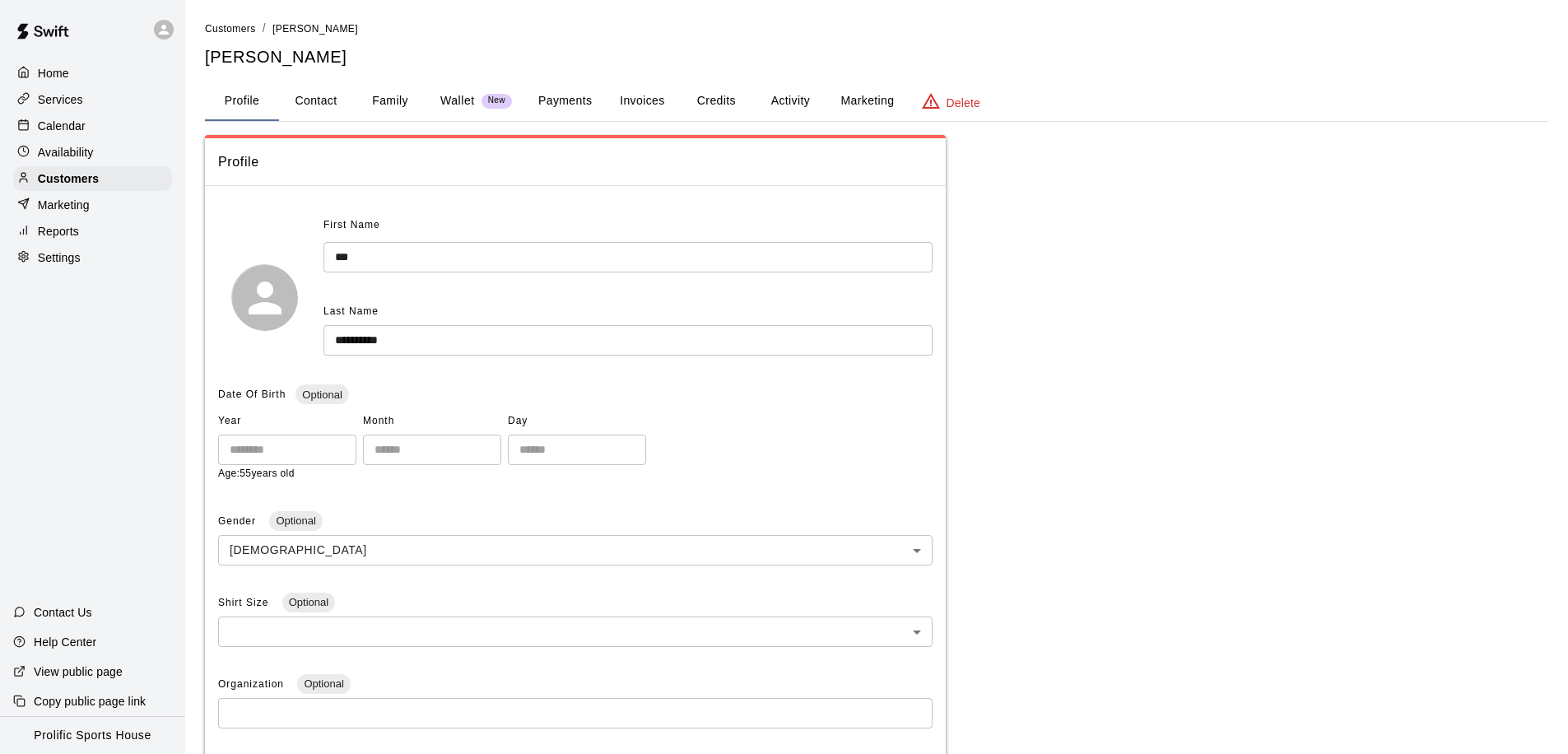
click at [790, 106] on button "Activity" at bounding box center [789, 100] width 74 height 39
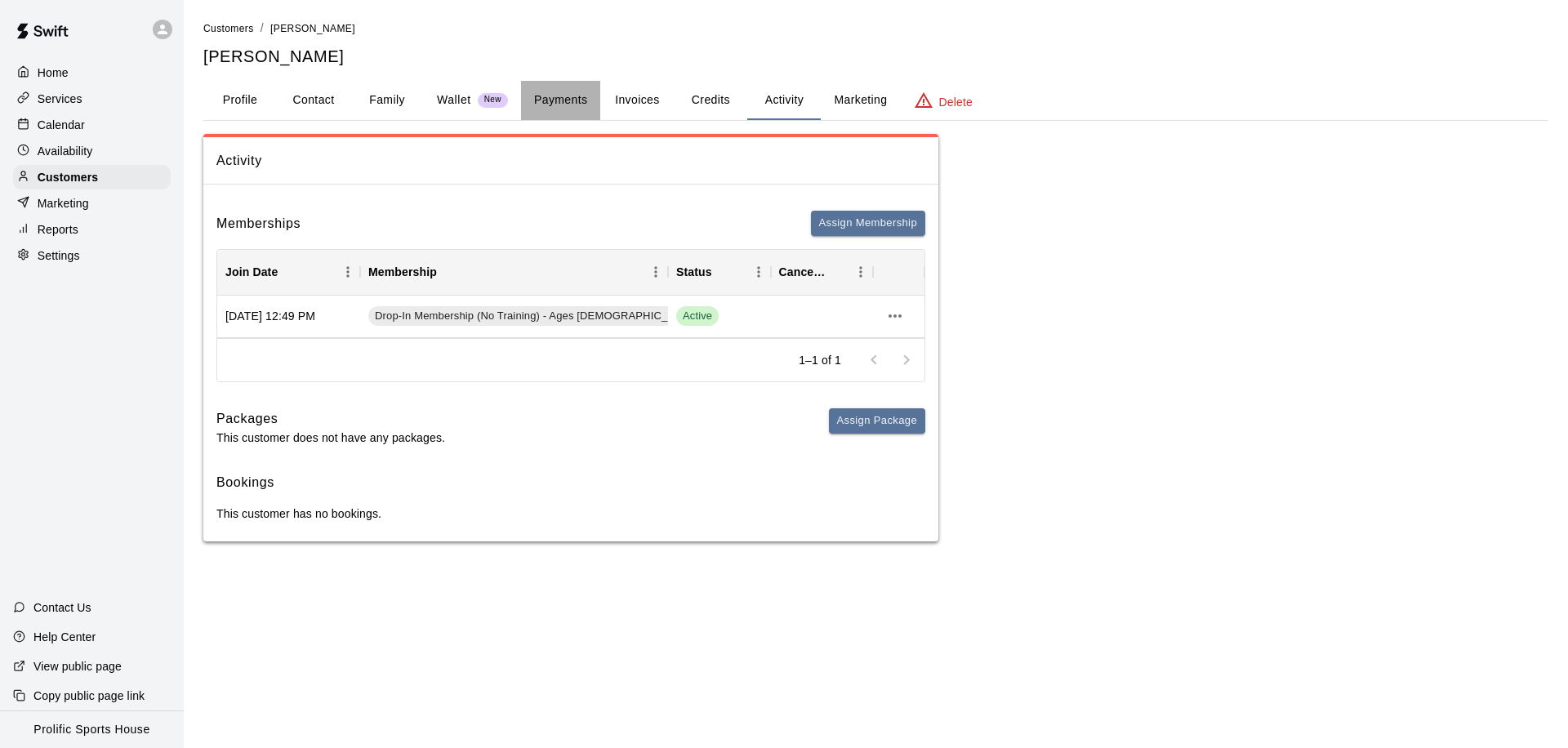
click at [544, 101] on button "Payments" at bounding box center [561, 100] width 80 height 39
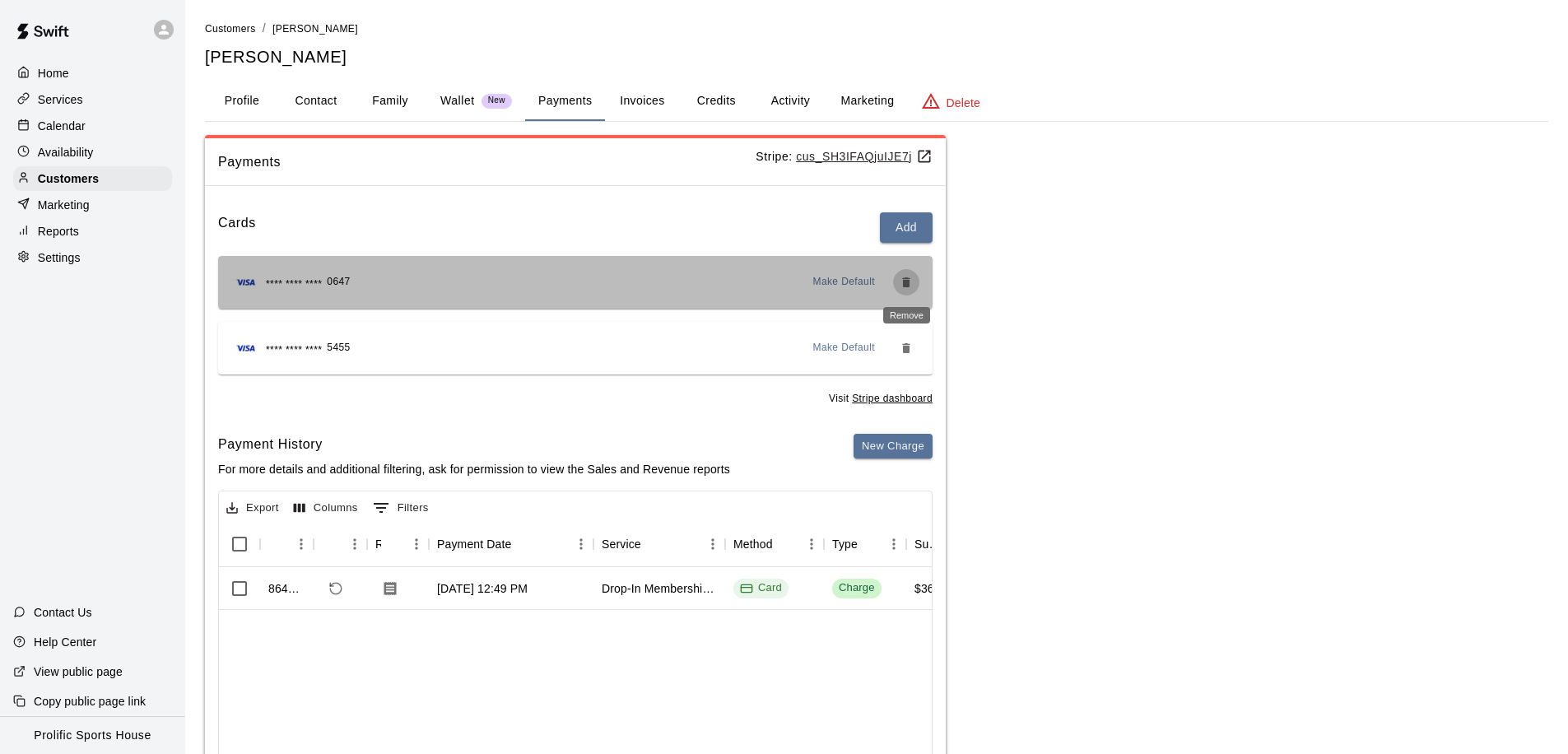
click at [900, 278] on icon "Remove" at bounding box center [906, 282] width 13 height 13
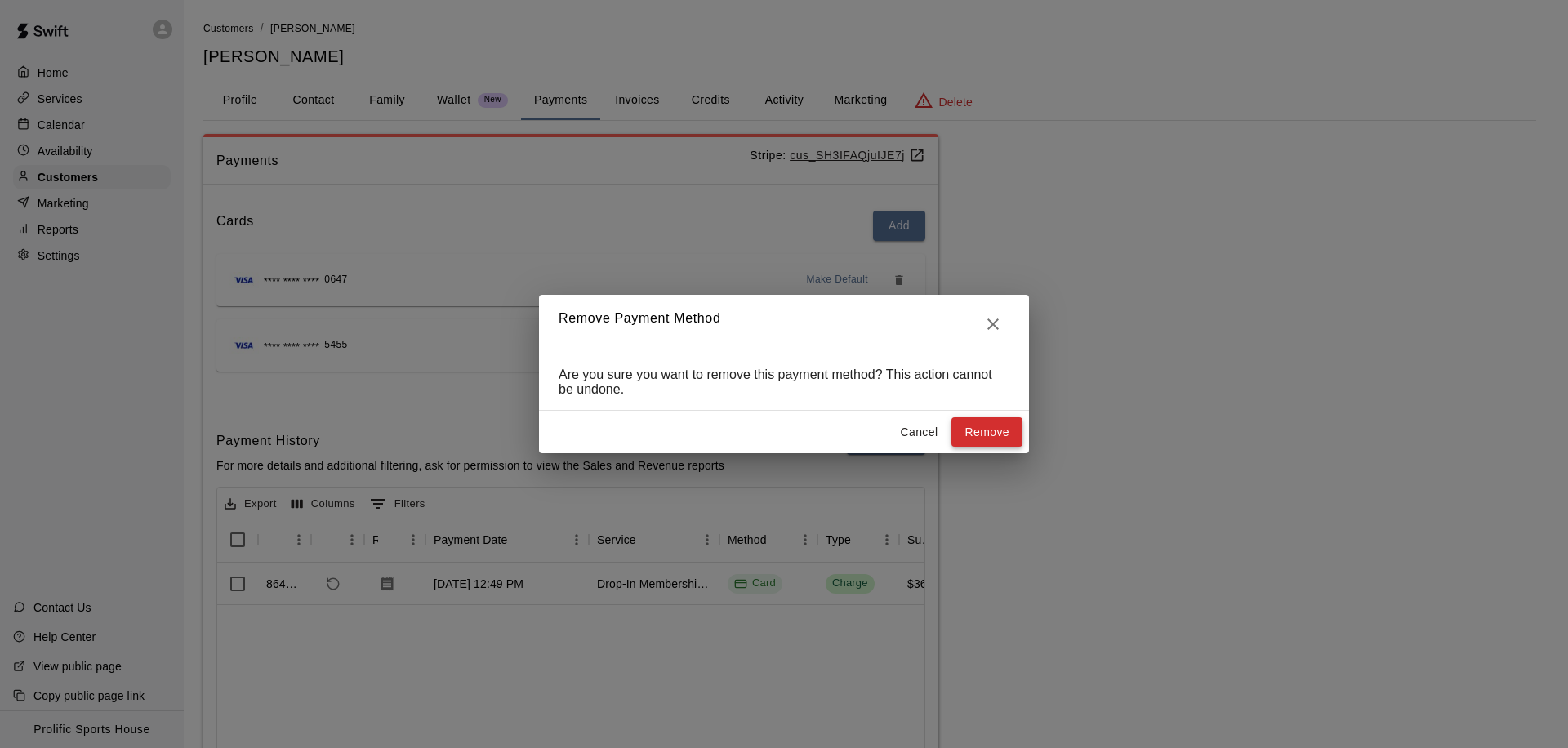
click at [972, 435] on button "Remove" at bounding box center [987, 432] width 71 height 30
click at [987, 321] on icon "Close" at bounding box center [993, 324] width 20 height 20
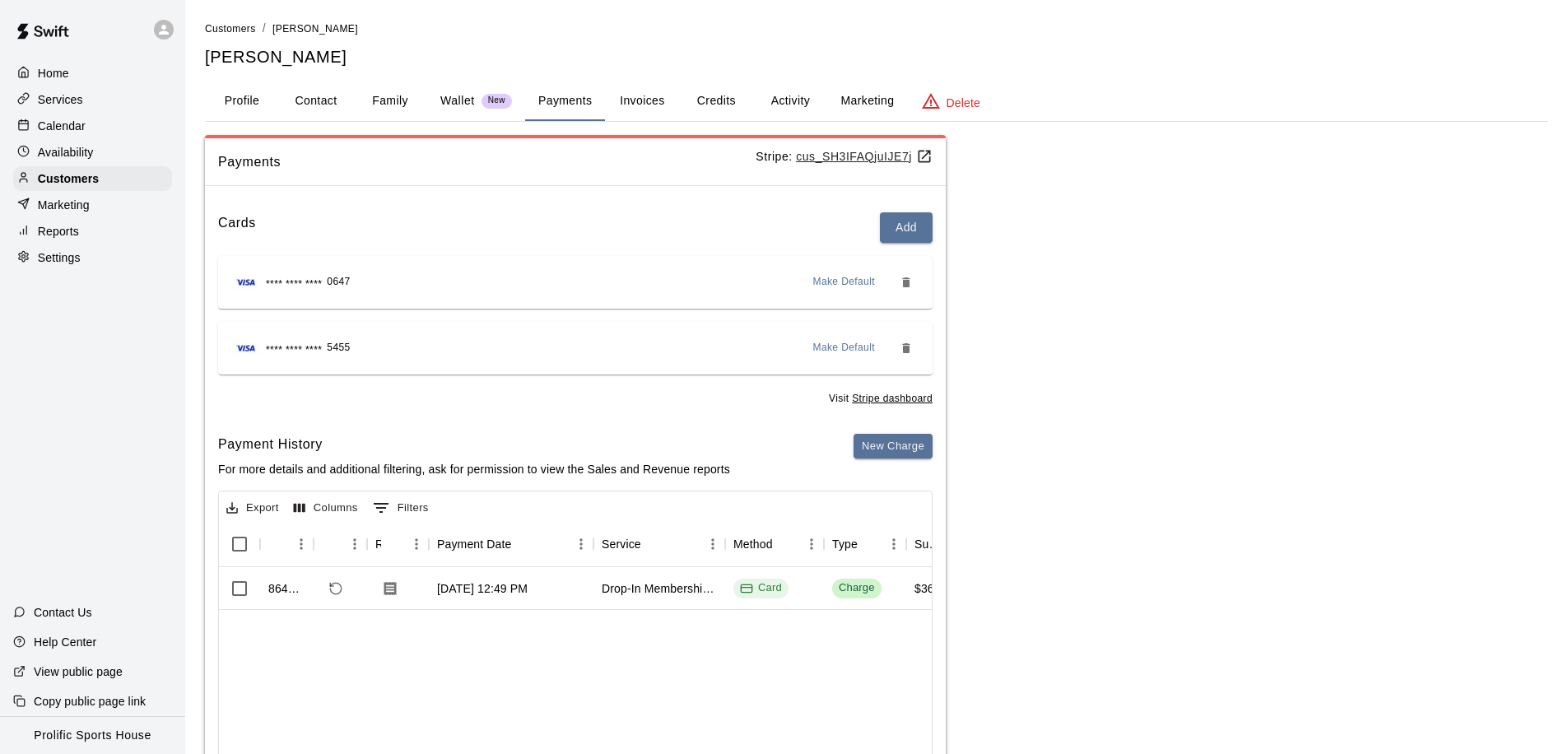
click at [838, 352] on span "Make Default" at bounding box center [844, 349] width 63 height 16
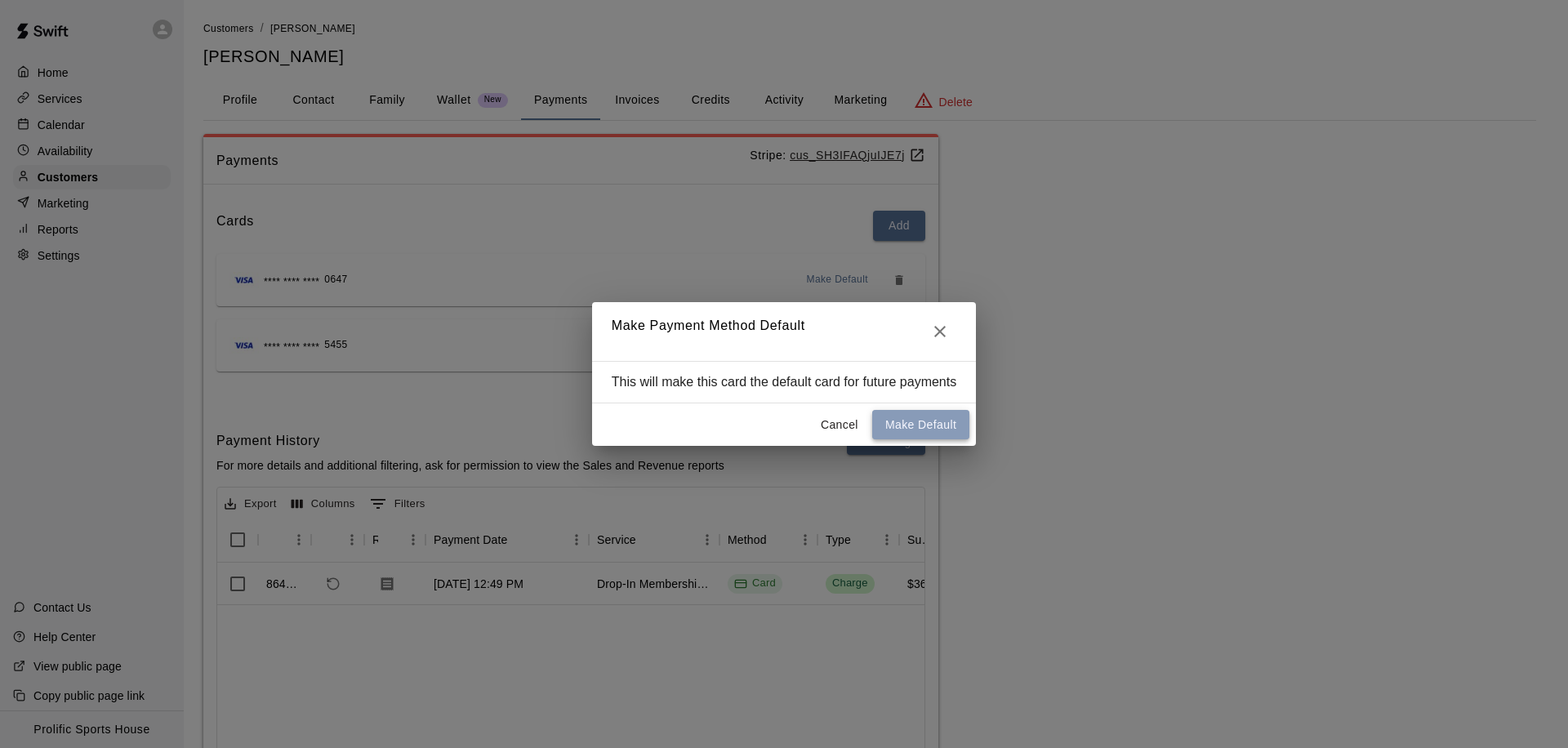
click at [922, 425] on button "Make Default" at bounding box center [920, 425] width 97 height 30
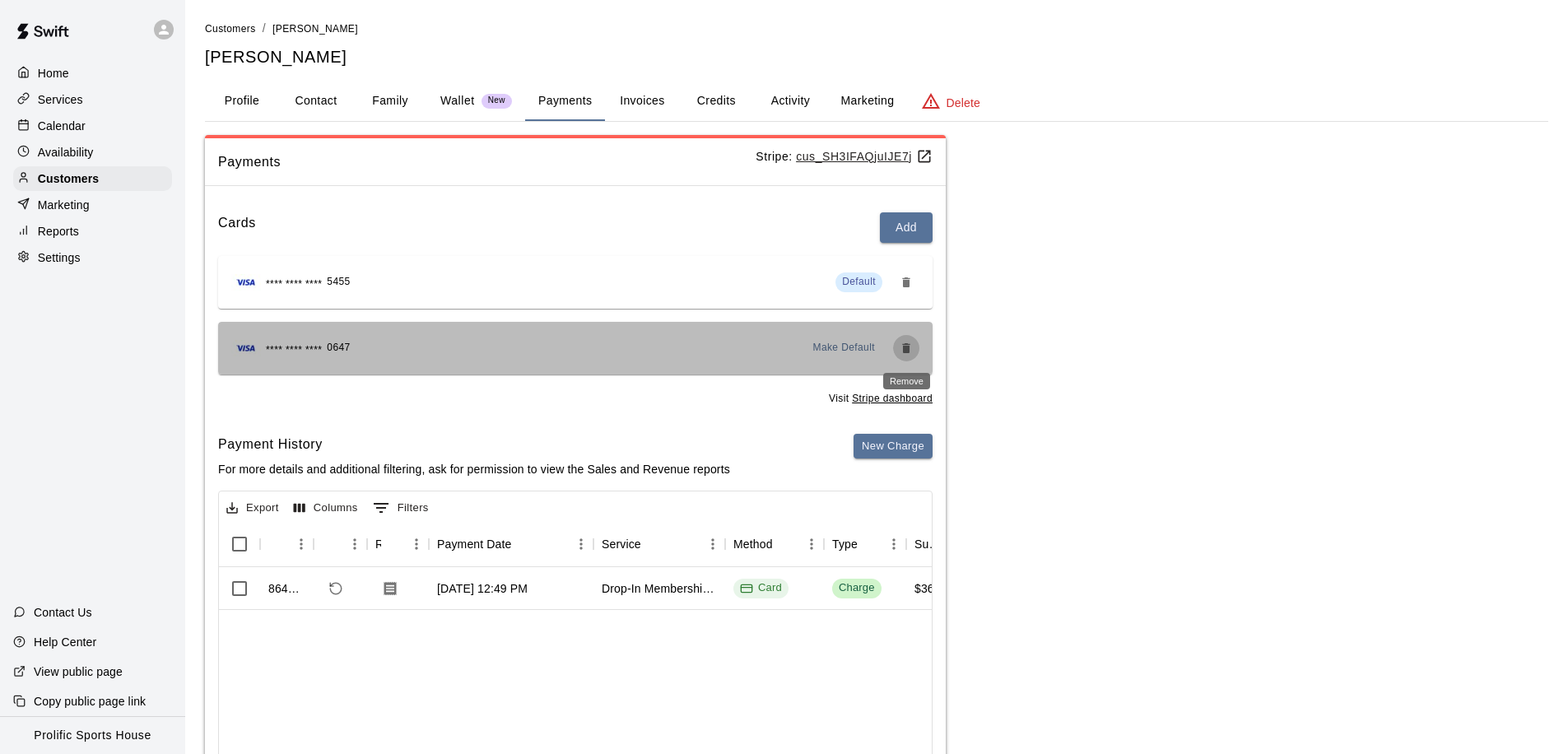
click at [902, 349] on icon "Remove" at bounding box center [906, 348] width 13 height 13
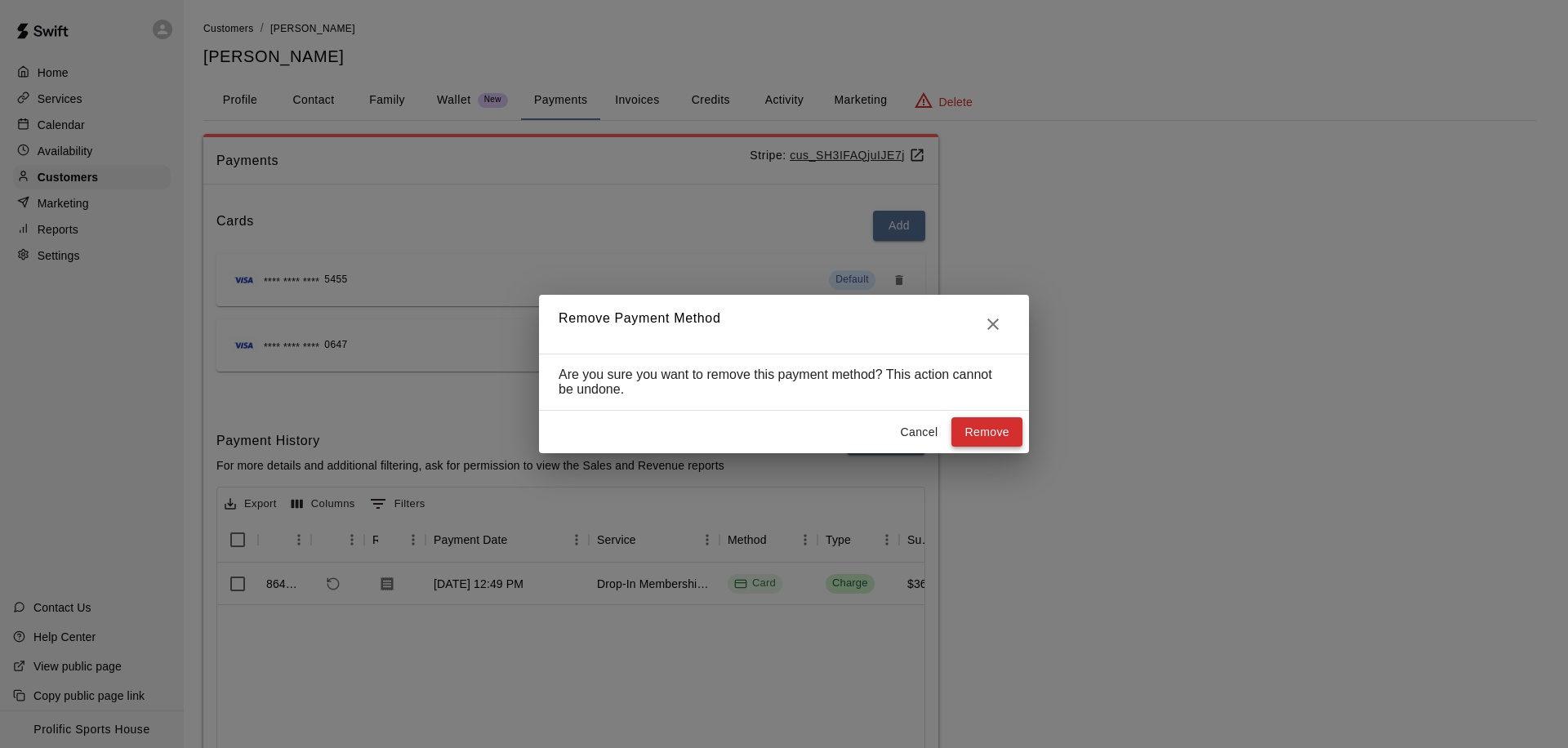
click at [980, 428] on button "Remove" at bounding box center [987, 432] width 71 height 30
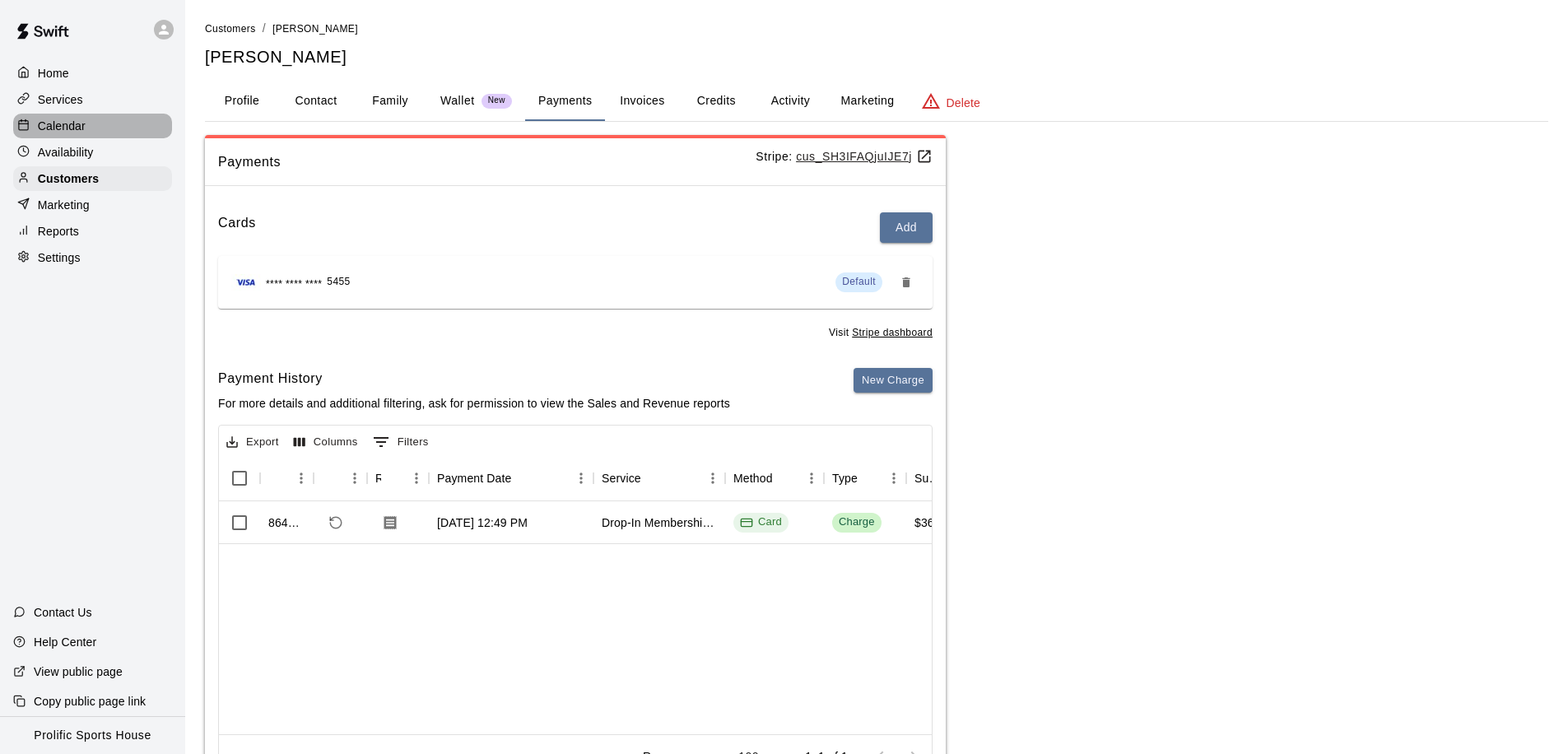
click at [96, 117] on div "Calendar" at bounding box center [92, 125] width 159 height 25
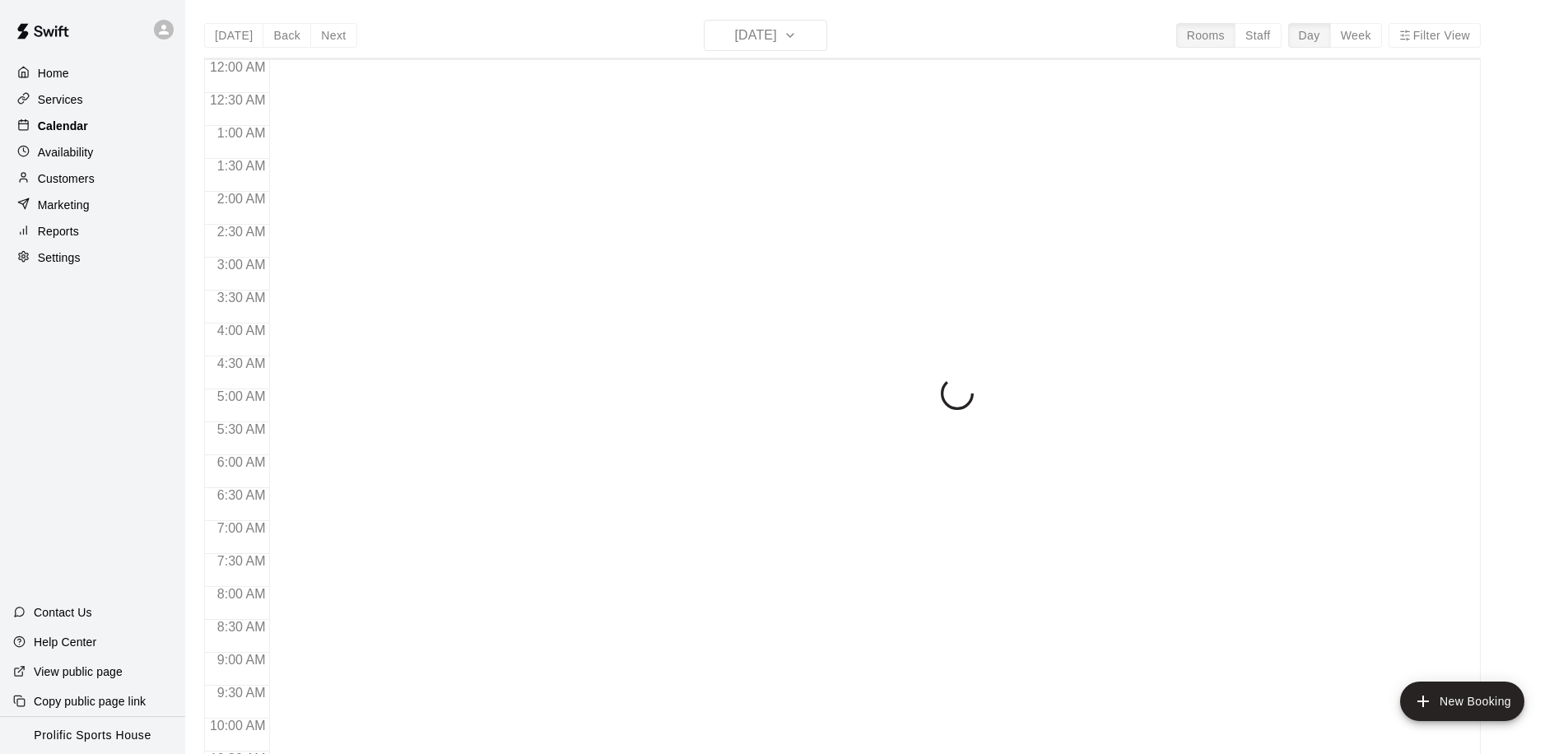
scroll to position [848, 0]
